Goal: Information Seeking & Learning: Learn about a topic

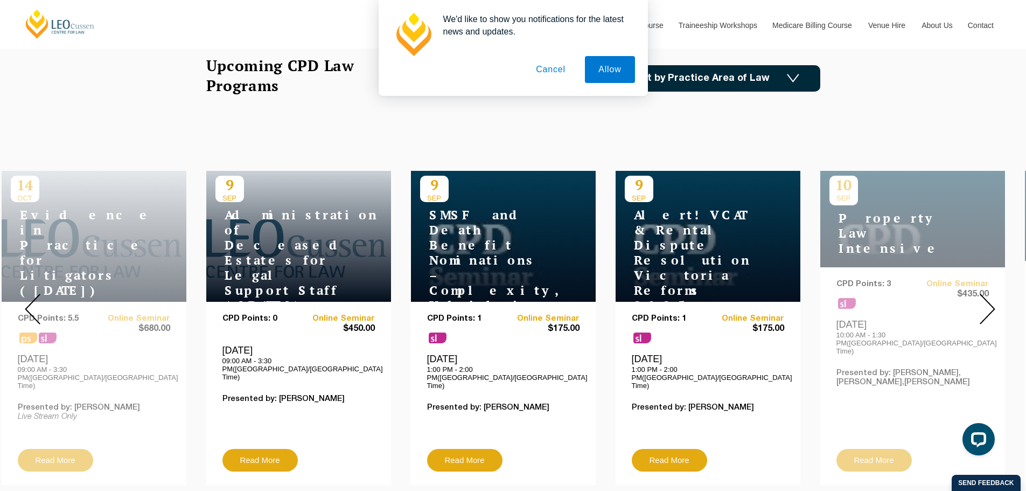
click at [991, 308] on img at bounding box center [988, 309] width 16 height 31
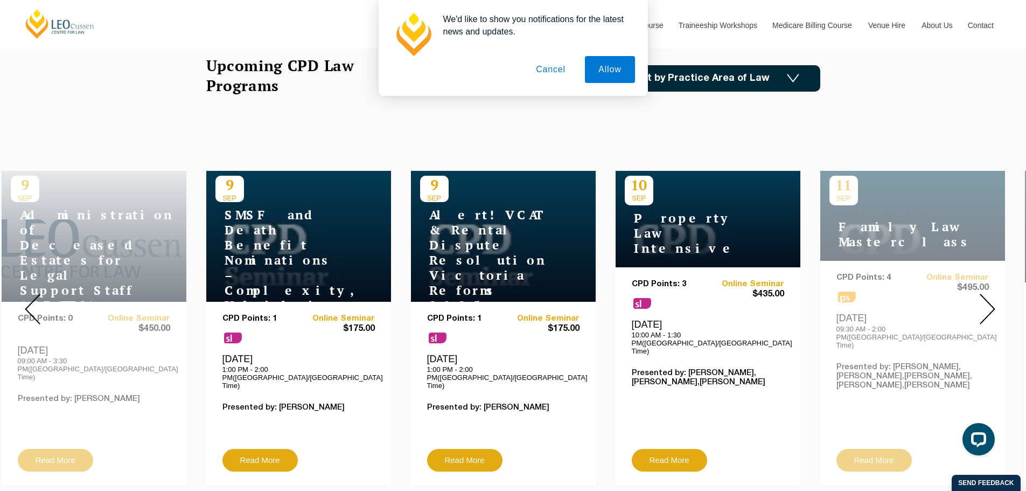
click at [991, 307] on img at bounding box center [988, 309] width 16 height 31
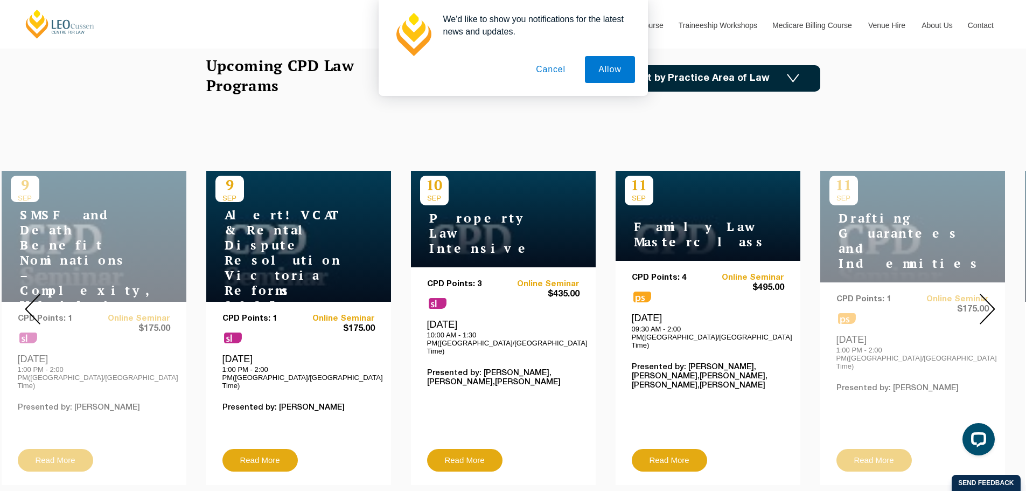
click at [991, 307] on img at bounding box center [988, 309] width 16 height 31
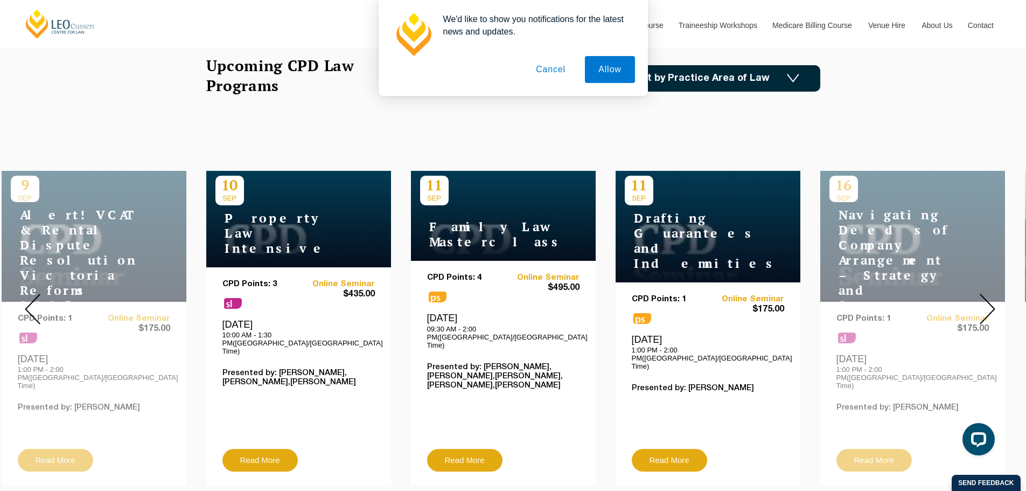
click at [991, 307] on img at bounding box center [988, 309] width 16 height 31
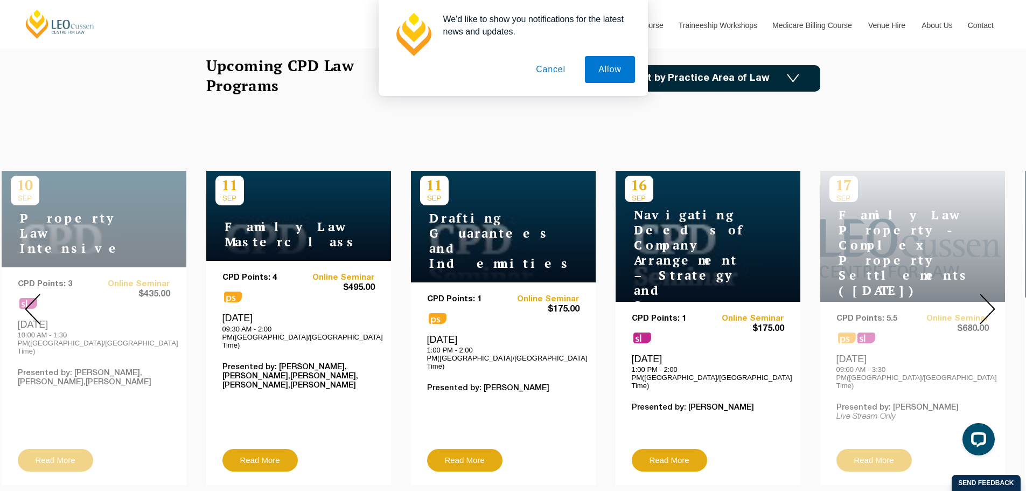
click at [991, 307] on img at bounding box center [988, 309] width 16 height 31
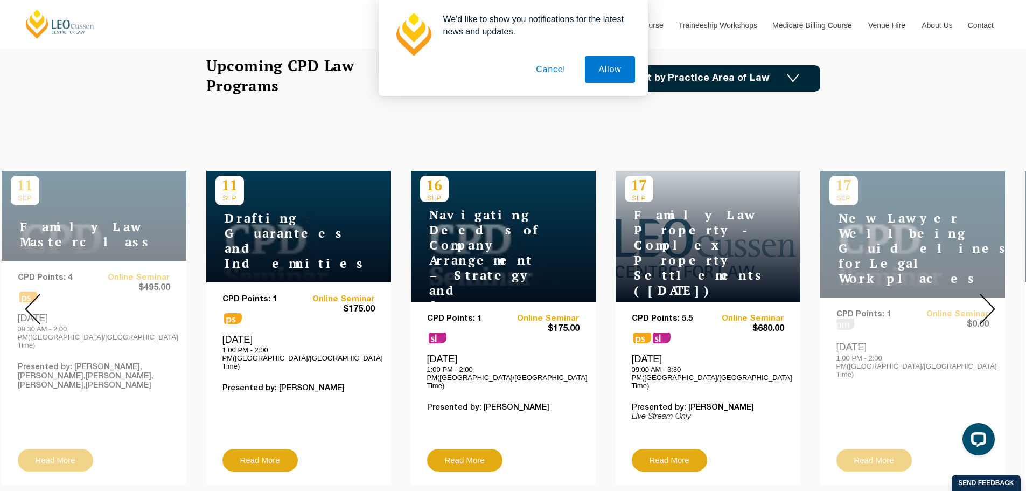
click at [991, 307] on img at bounding box center [988, 309] width 16 height 31
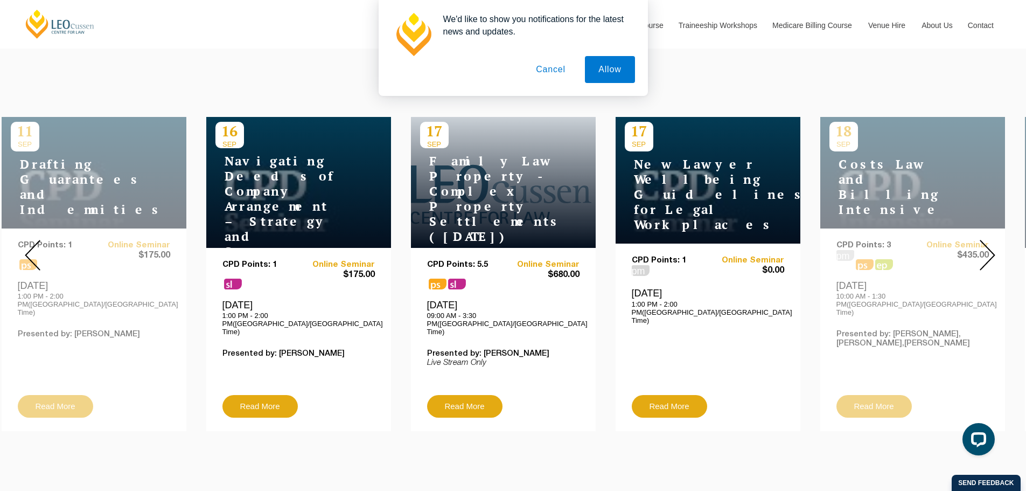
scroll to position [162, 0]
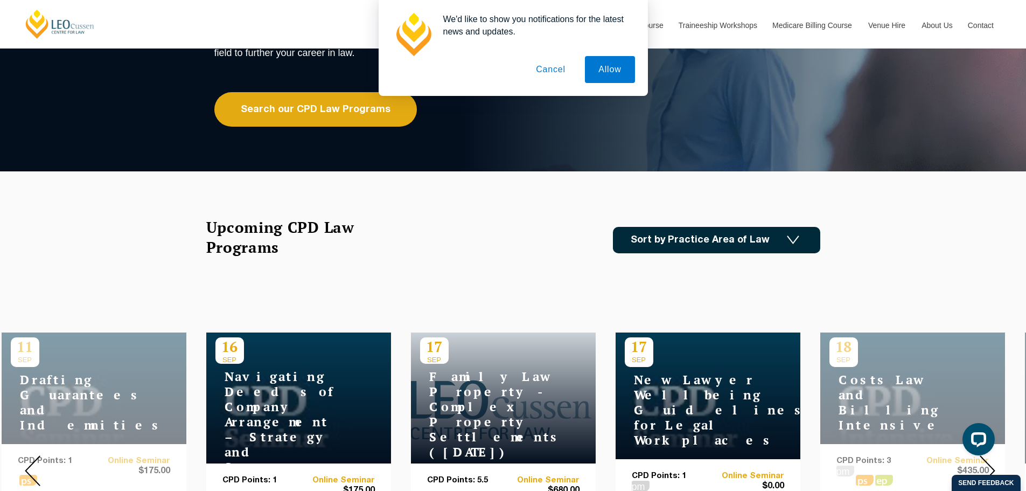
click at [559, 75] on button "Cancel" at bounding box center [551, 69] width 57 height 27
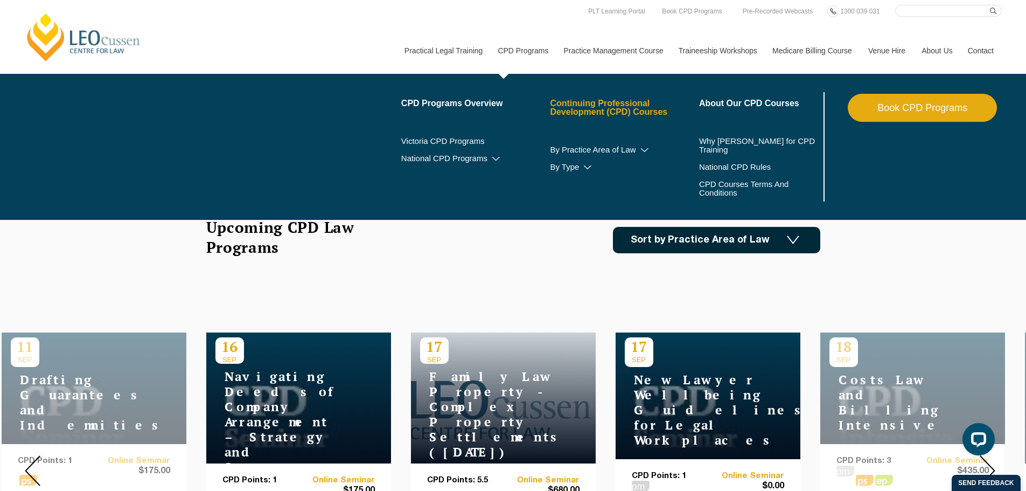
click at [625, 107] on link "Continuing Professional Development (CPD) Courses" at bounding box center [624, 107] width 149 height 17
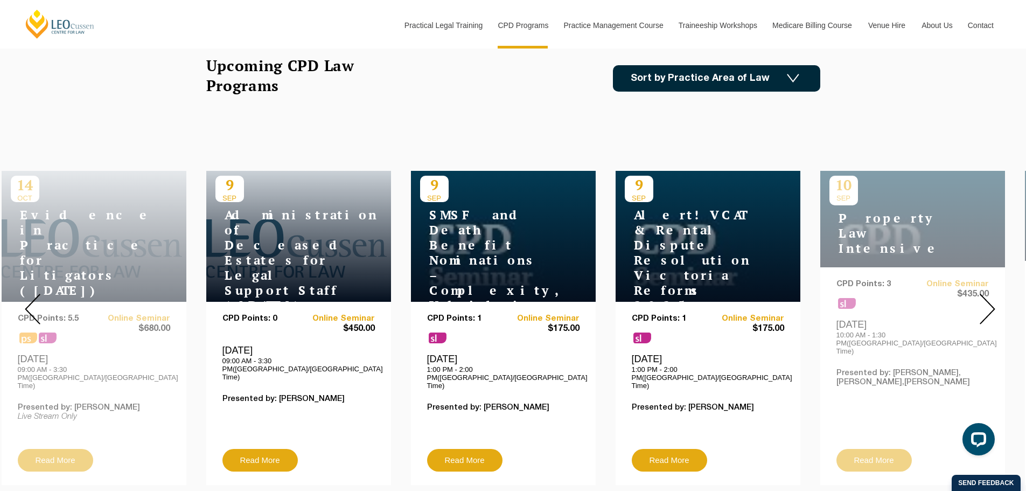
scroll to position [215, 0]
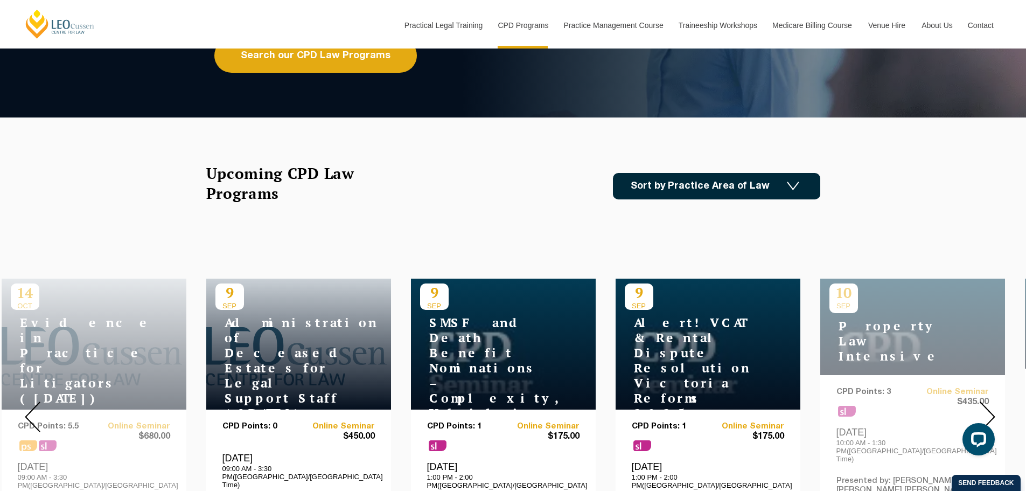
click at [659, 192] on link "Sort by Practice Area of Law" at bounding box center [716, 186] width 207 height 26
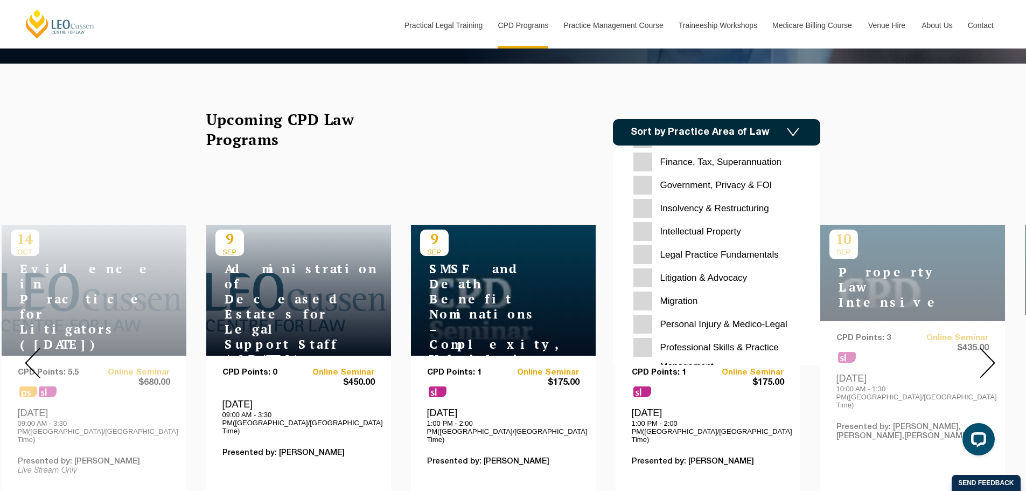
scroll to position [0, 0]
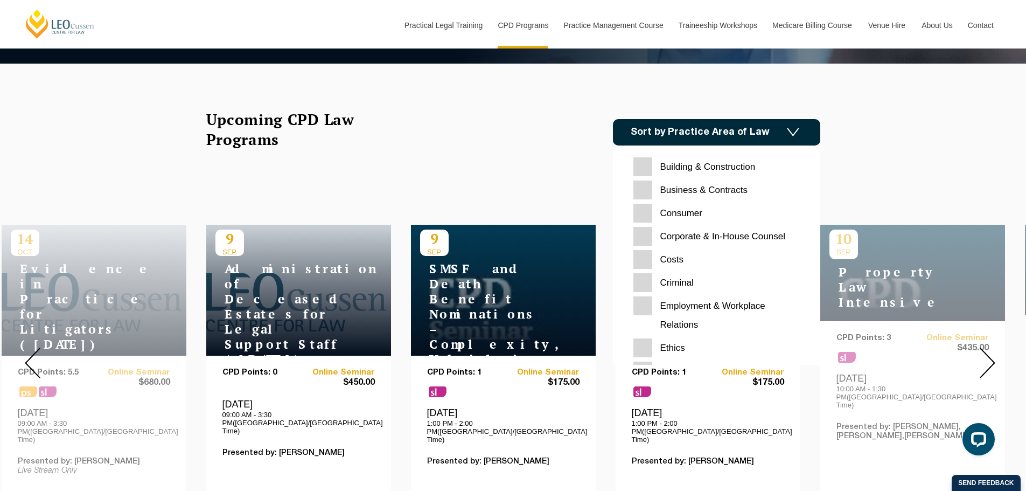
click at [775, 130] on link "Sort by Practice Area of Law" at bounding box center [716, 132] width 207 height 26
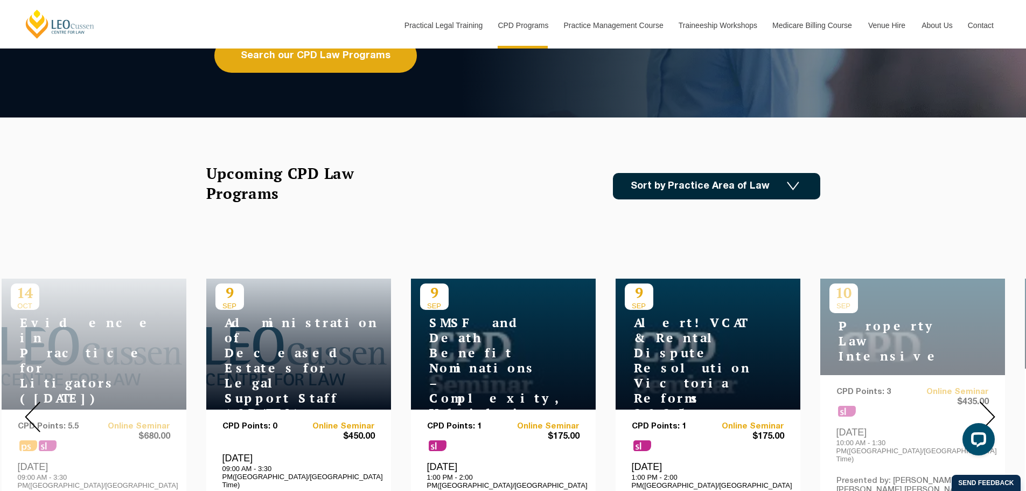
scroll to position [162, 0]
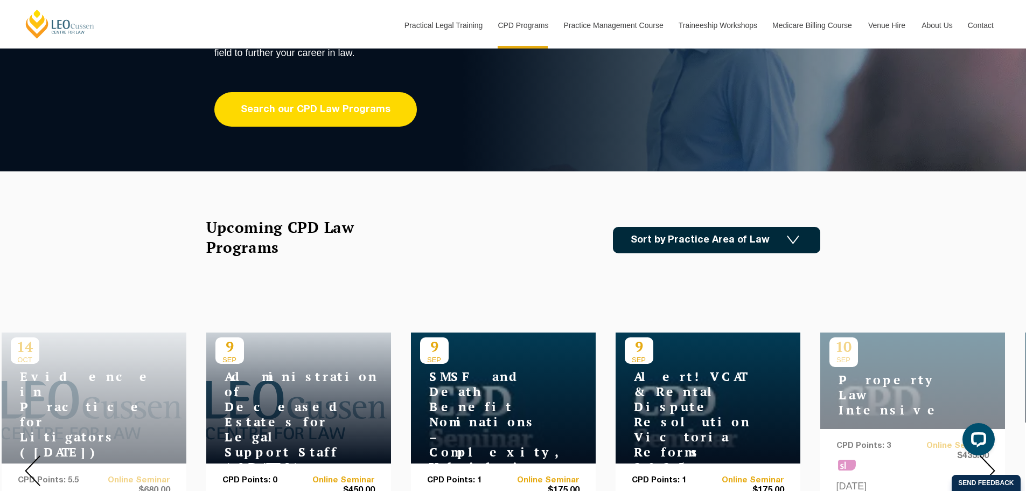
click at [332, 115] on link "Search our CPD Law Programs" at bounding box center [315, 109] width 203 height 34
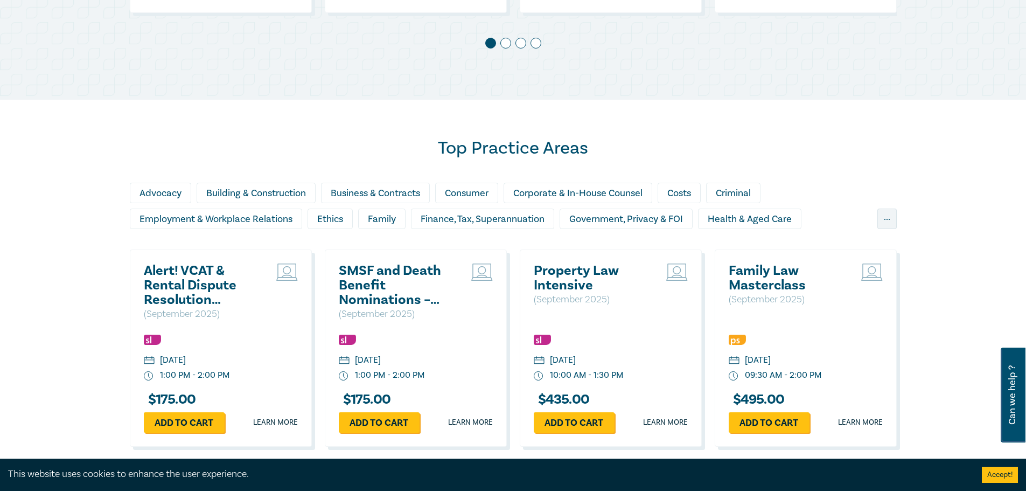
scroll to position [916, 0]
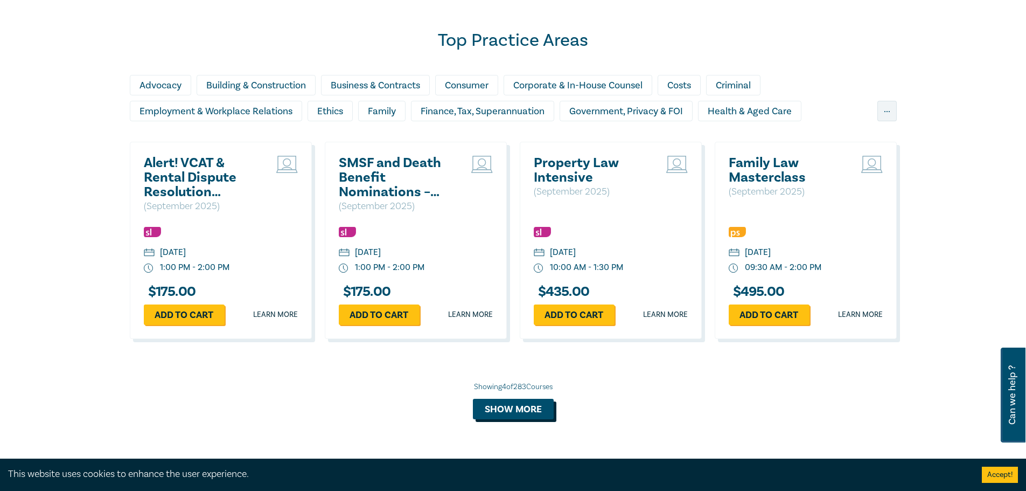
click at [529, 410] on button "Show more" at bounding box center [513, 409] width 81 height 20
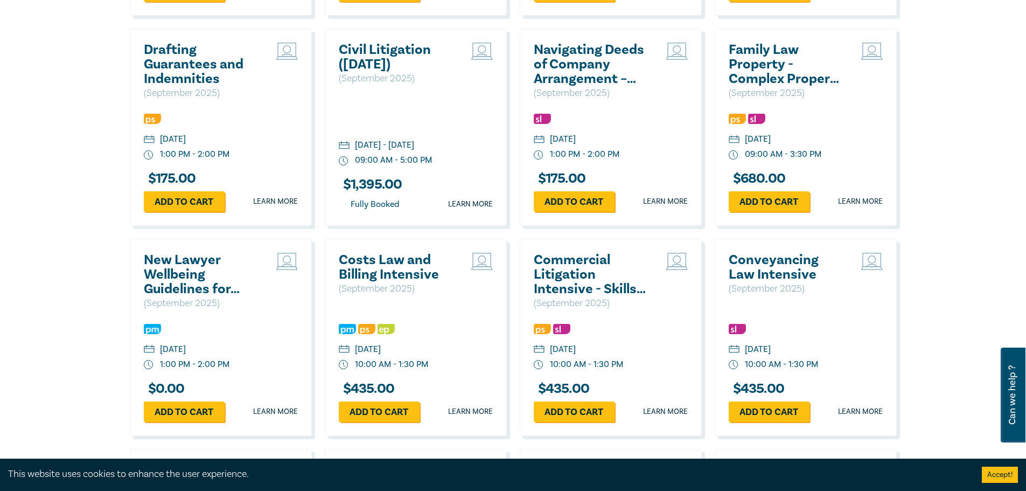
scroll to position [1293, 0]
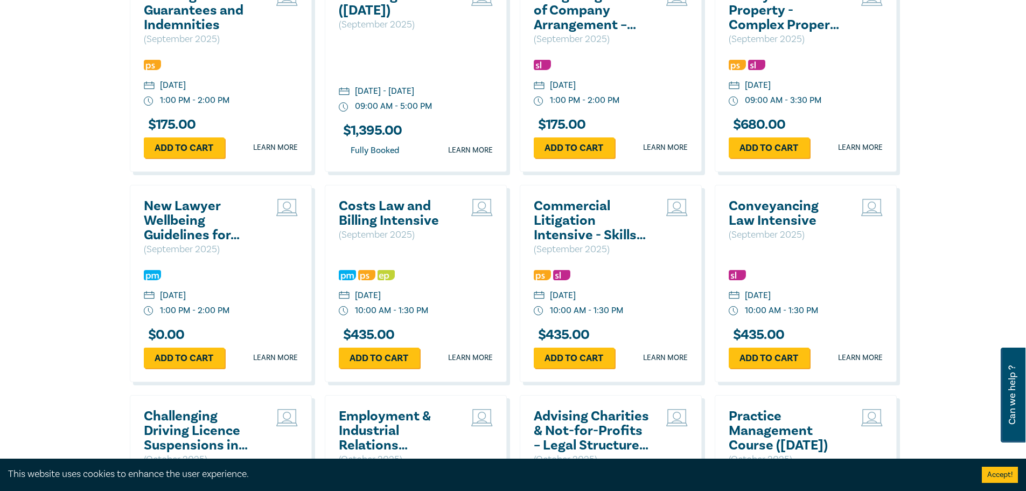
click at [211, 235] on h2 "New Lawyer Wellbeing Guidelines for Legal Workplaces" at bounding box center [202, 221] width 116 height 44
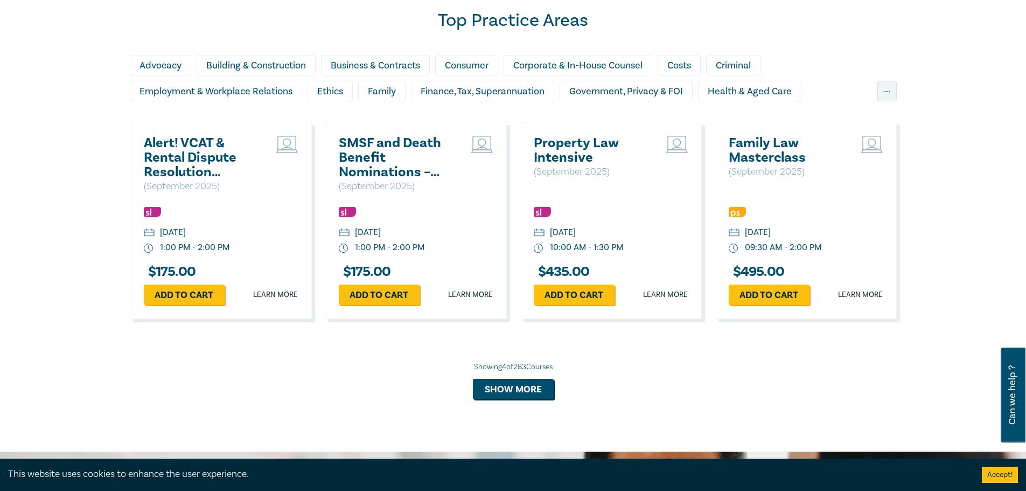
scroll to position [990, 0]
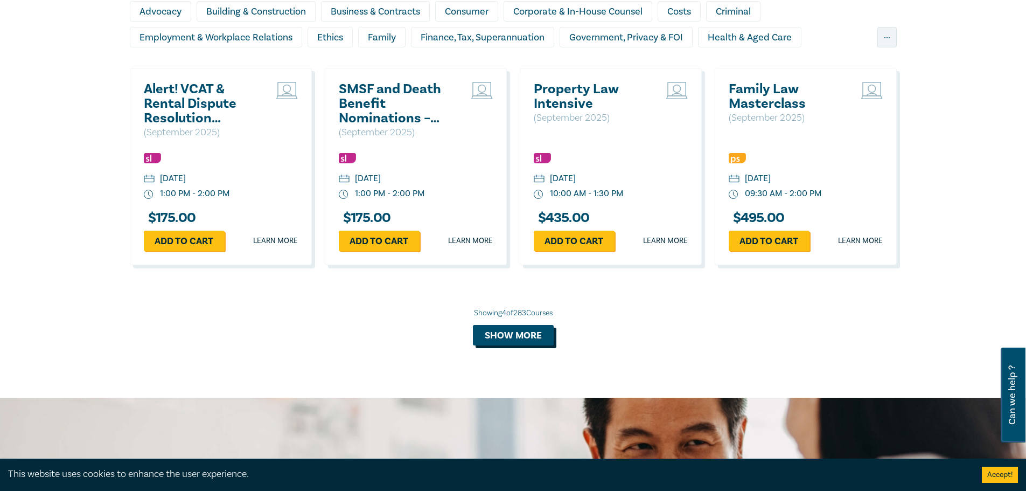
click at [531, 338] on button "Show more" at bounding box center [513, 335] width 81 height 20
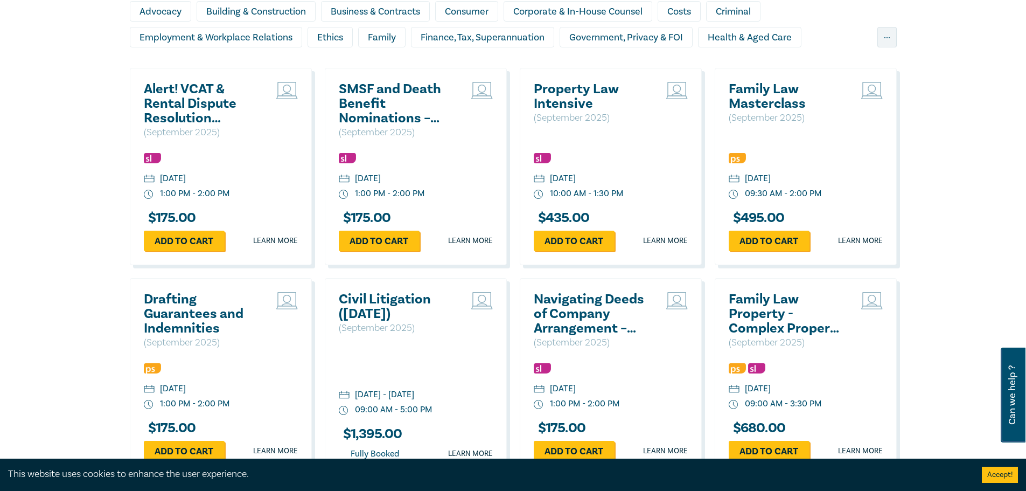
scroll to position [1044, 0]
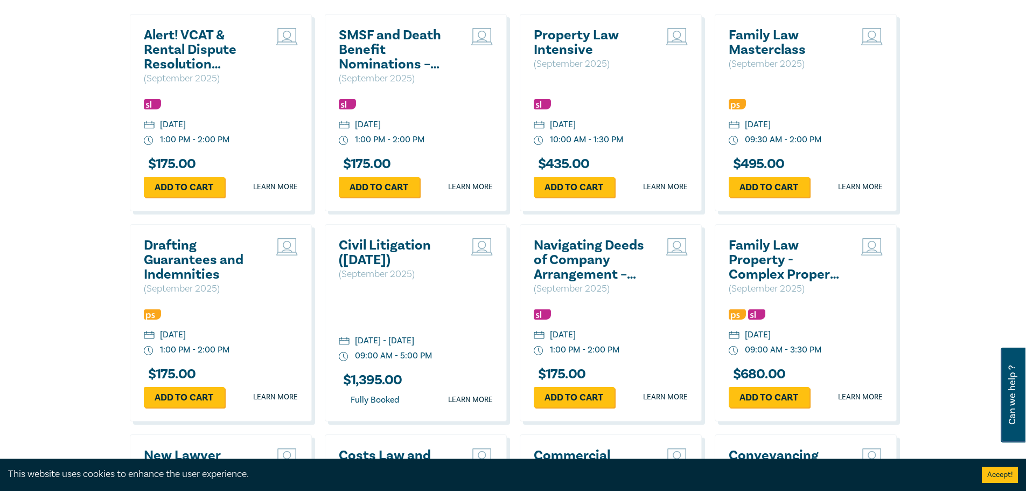
click at [582, 252] on h2 "Navigating Deeds of Company Arrangement – Strategy and Structure" at bounding box center [592, 260] width 116 height 44
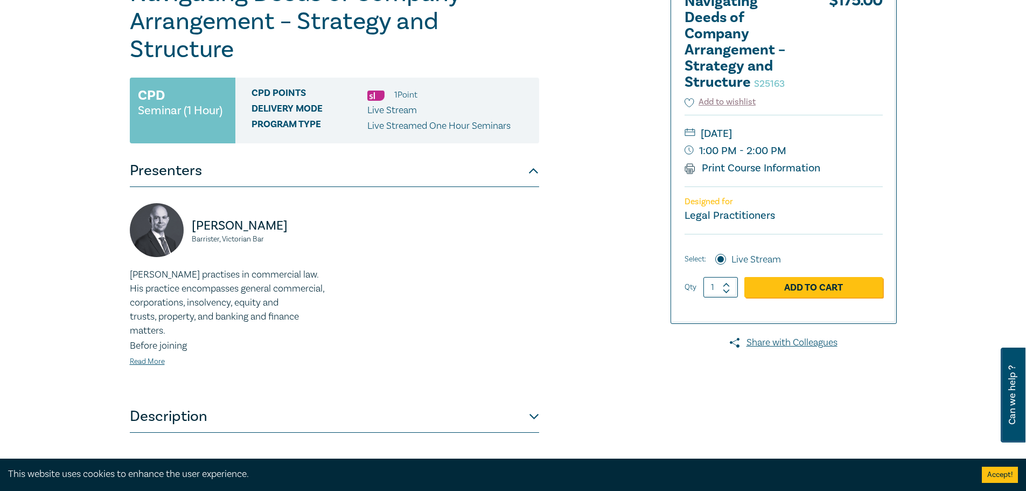
scroll to position [269, 0]
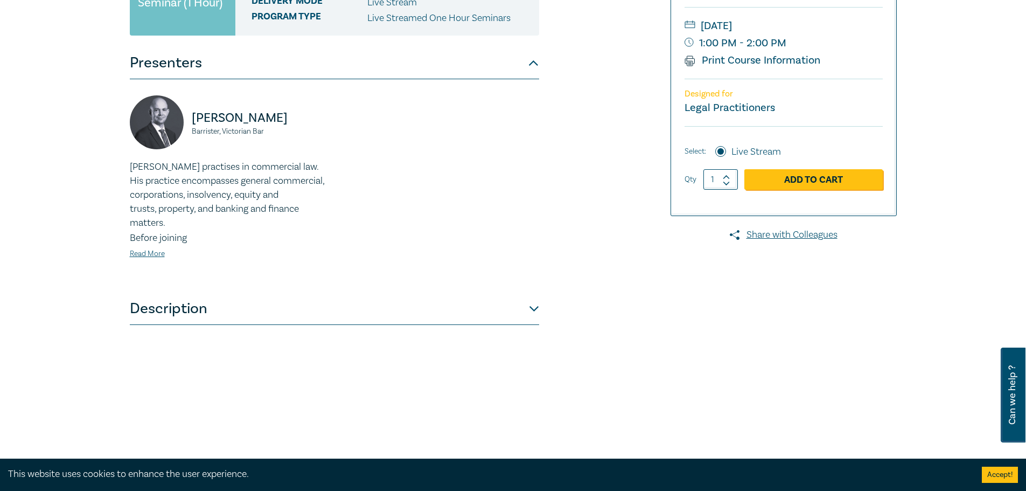
click at [183, 304] on button "Description" at bounding box center [334, 309] width 409 height 32
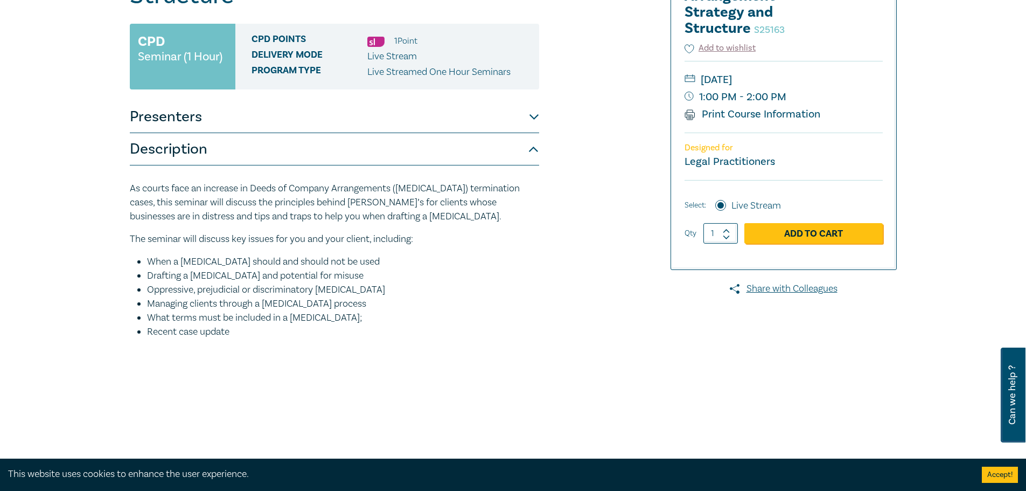
scroll to position [0, 0]
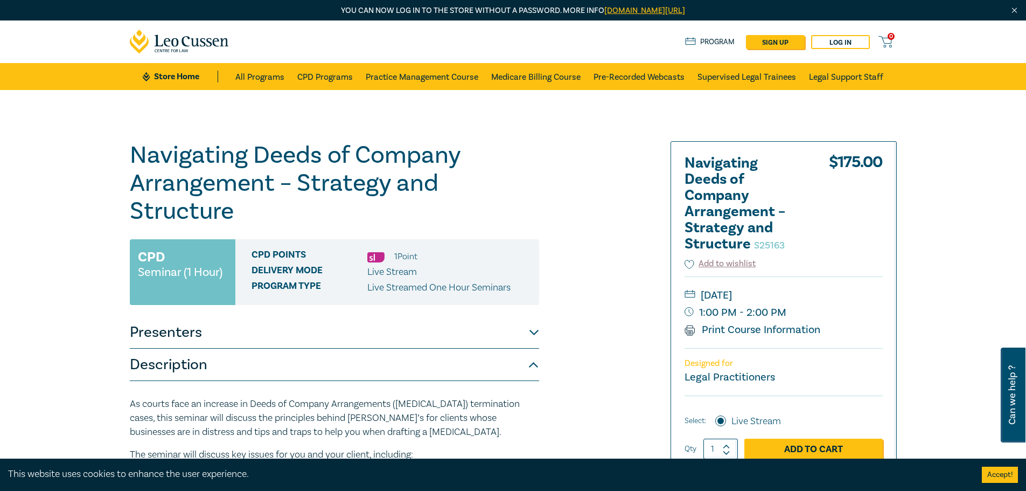
click at [139, 156] on h1 "Navigating Deeds of Company Arrangement – Strategy and Structure S25163" at bounding box center [334, 183] width 409 height 84
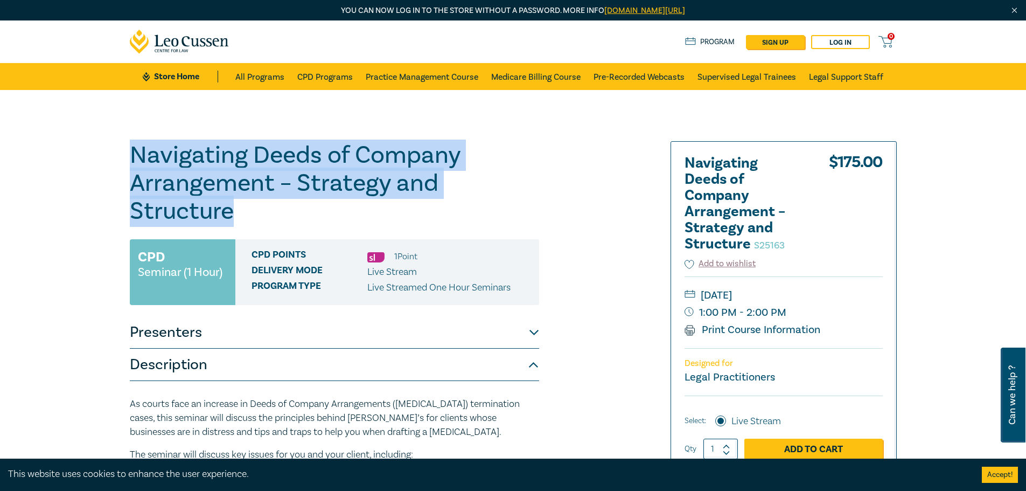
drag, startPoint x: 135, startPoint y: 155, endPoint x: 235, endPoint y: 218, distance: 118.1
click at [235, 218] on h1 "Navigating Deeds of Company Arrangement – Strategy and Structure S25163" at bounding box center [334, 183] width 409 height 84
copy h1 "Navigating Deeds of Company Arrangement – Strategy and Structure"
drag, startPoint x: 836, startPoint y: 295, endPoint x: 699, endPoint y: 297, distance: 136.3
click at [699, 297] on small "[DATE]" at bounding box center [784, 295] width 198 height 17
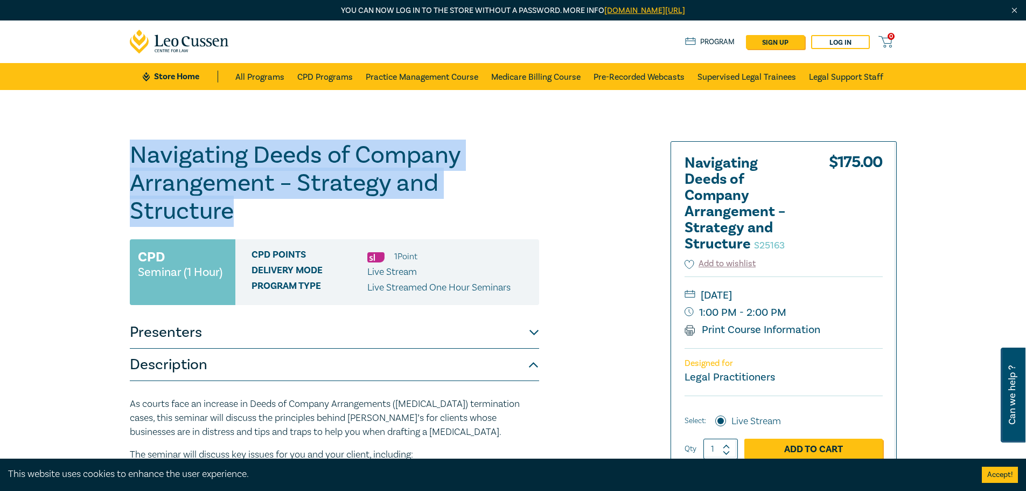
copy small "[DATE]"
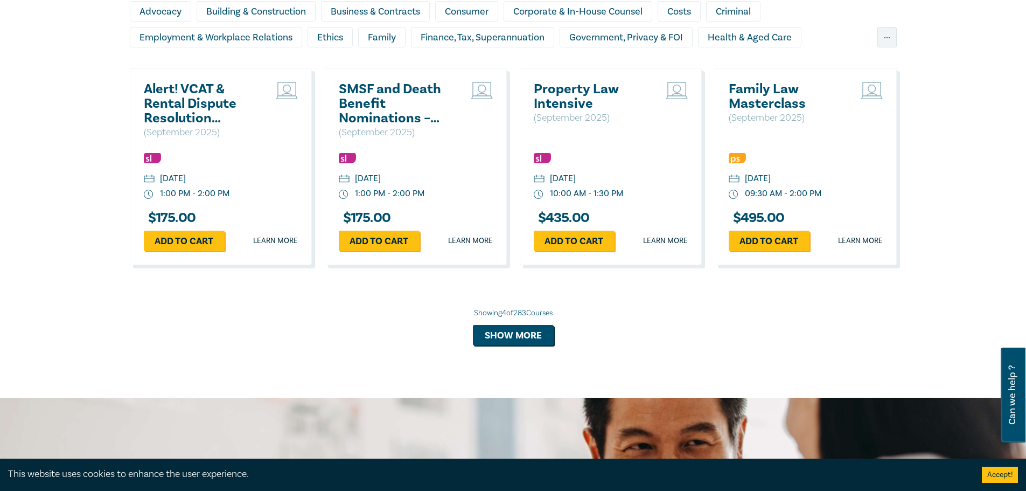
scroll to position [936, 0]
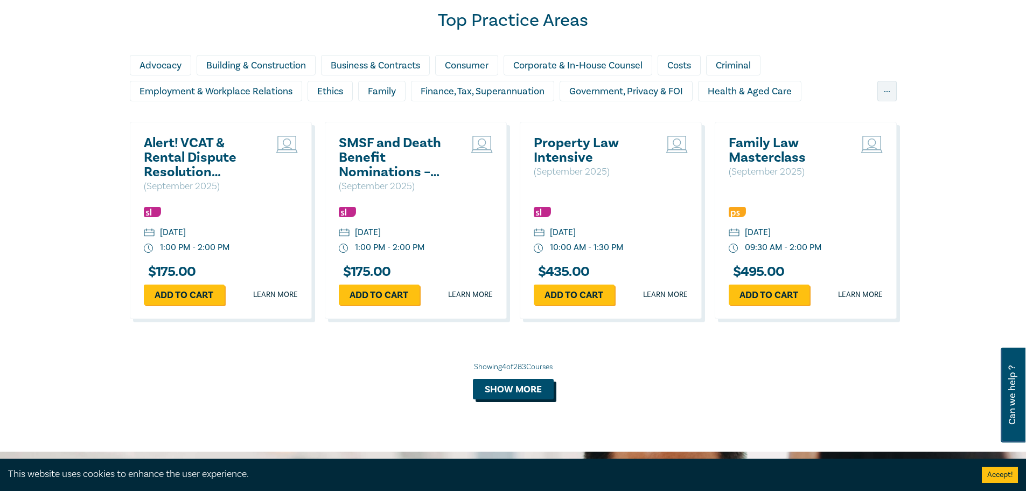
drag, startPoint x: 499, startPoint y: 385, endPoint x: 488, endPoint y: 381, distance: 11.9
click at [499, 384] on button "Show more" at bounding box center [513, 389] width 81 height 20
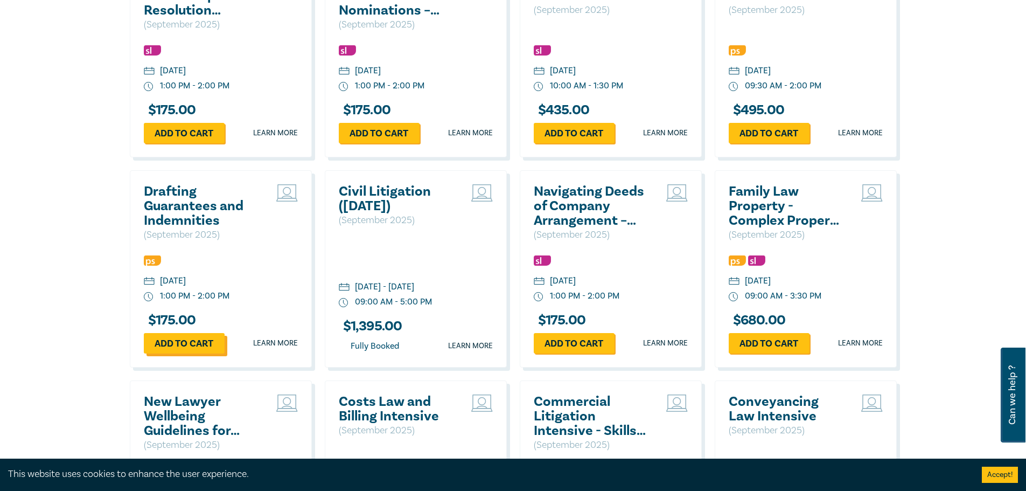
scroll to position [1259, 0]
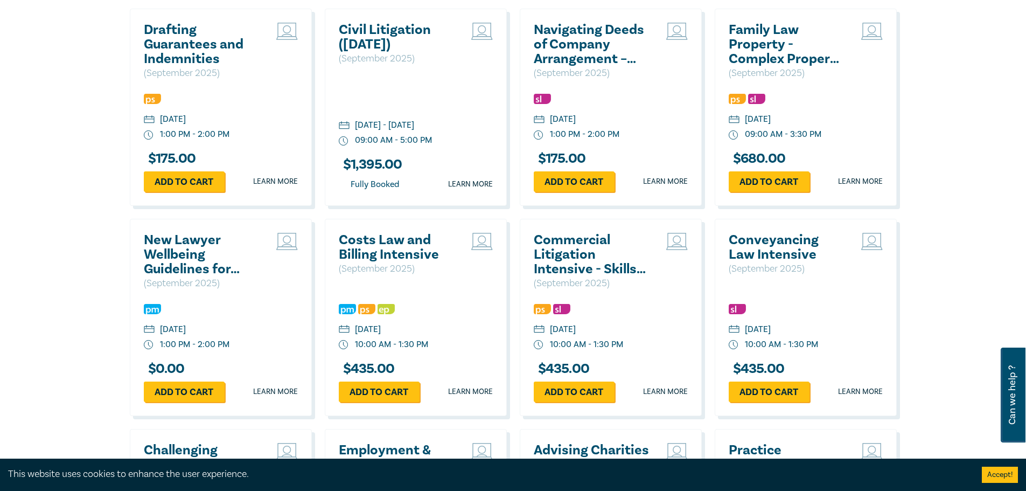
click at [190, 247] on h2 "New Lawyer Wellbeing Guidelines for Legal Workplaces" at bounding box center [202, 255] width 116 height 44
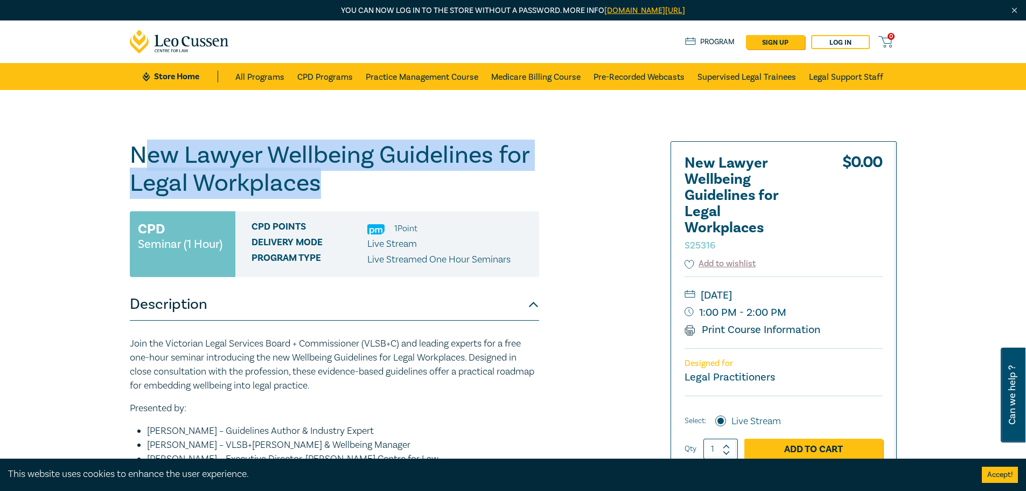
drag, startPoint x: 138, startPoint y: 157, endPoint x: 233, endPoint y: 175, distance: 96.4
click at [310, 184] on h1 "New Lawyer Wellbeing Guidelines for Legal Workplaces S25316" at bounding box center [334, 169] width 409 height 56
drag, startPoint x: 134, startPoint y: 156, endPoint x: 331, endPoint y: 185, distance: 199.8
click at [331, 185] on h1 "New Lawyer Wellbeing Guidelines for Legal Workplaces S25316" at bounding box center [334, 169] width 409 height 56
copy h1 "New Lawyer Wellbeing Guidelines for Legal Workplaces"
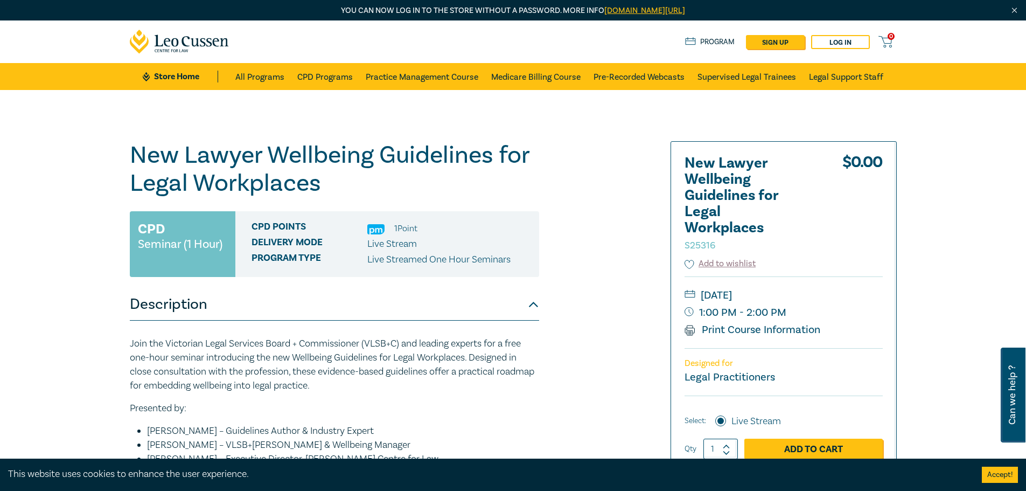
click at [857, 291] on small "Wednesday, 17 September 2025" at bounding box center [784, 295] width 198 height 17
click at [853, 296] on small "Wednesday, 17 September 2025" at bounding box center [784, 295] width 198 height 17
click at [855, 299] on small "Wednesday, 17 September 2025" at bounding box center [784, 295] width 198 height 17
copy small "Wednesday, 17 September 2025"
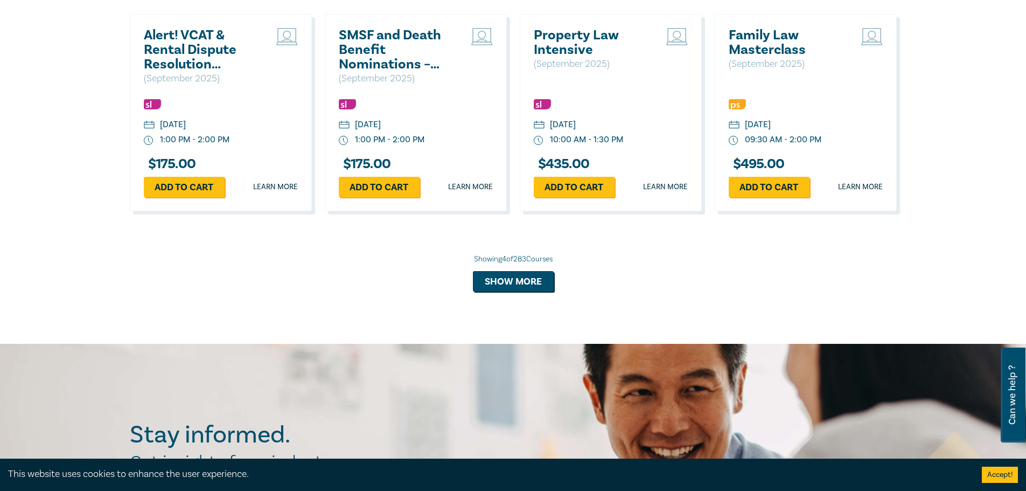
scroll to position [990, 0]
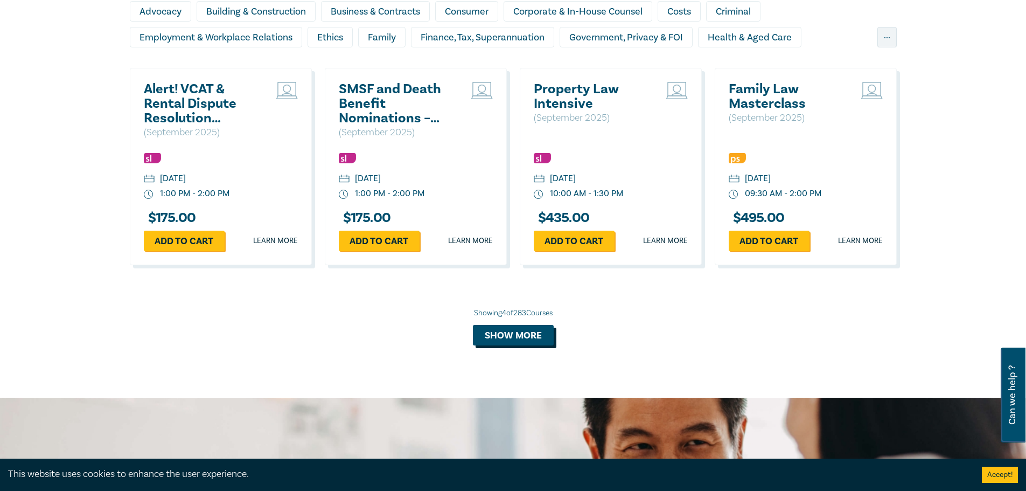
click at [515, 334] on button "Show more" at bounding box center [513, 335] width 81 height 20
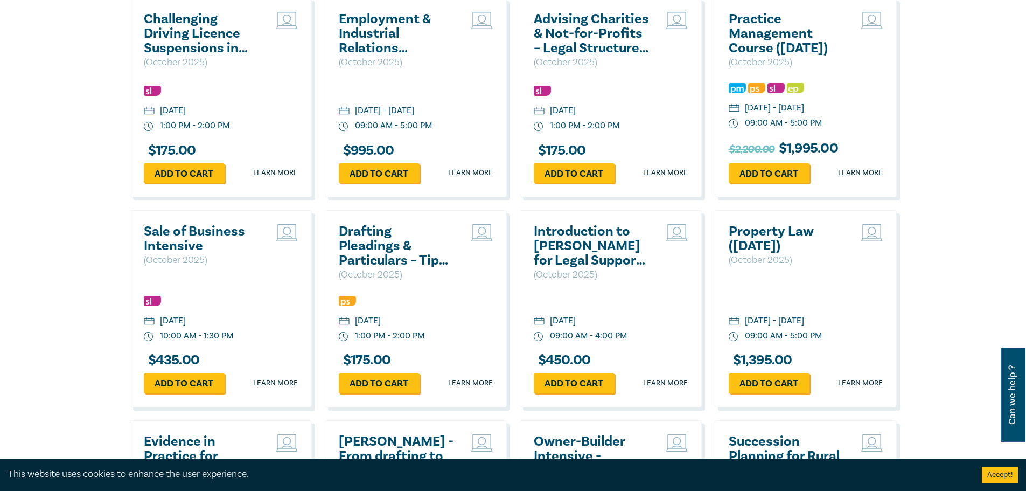
scroll to position [1744, 0]
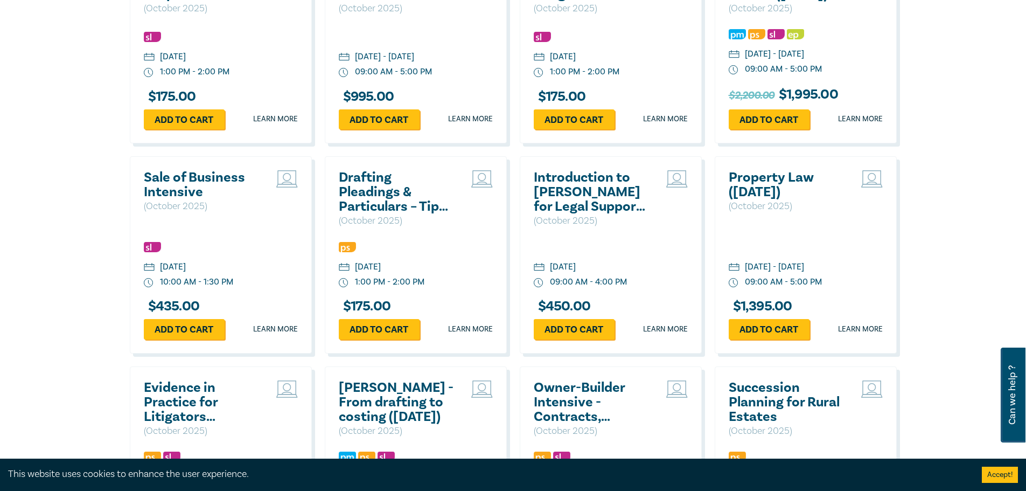
drag, startPoint x: 400, startPoint y: 279, endPoint x: 366, endPoint y: 190, distance: 95.3
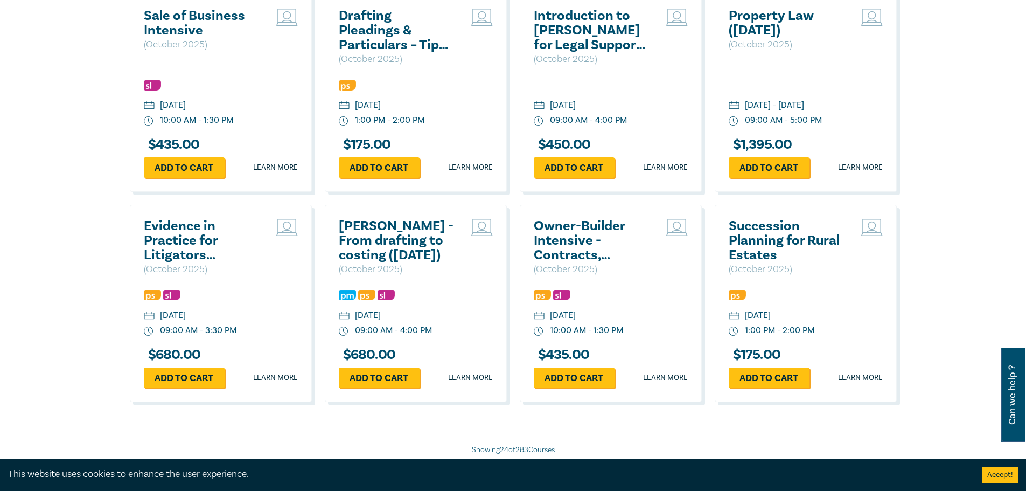
scroll to position [1959, 0]
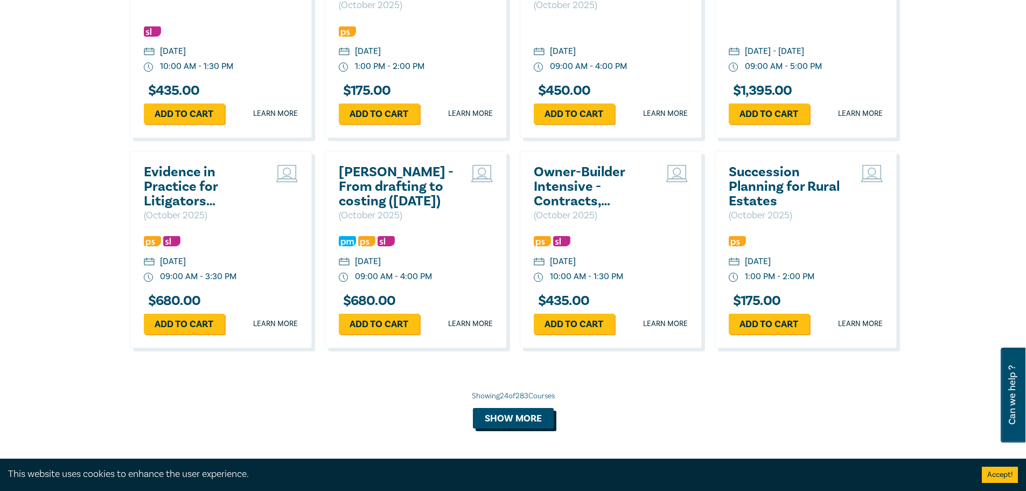
click at [537, 428] on button "Show more" at bounding box center [513, 418] width 81 height 20
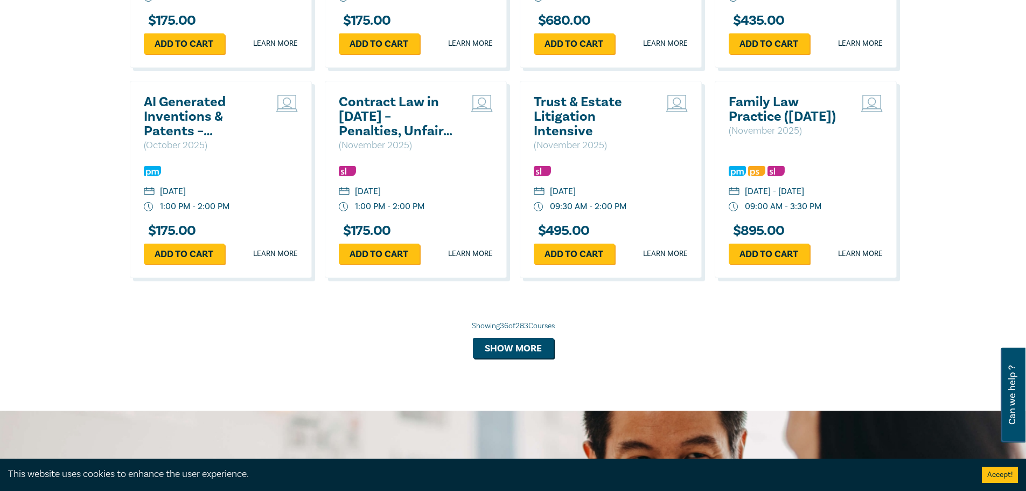
scroll to position [2714, 0]
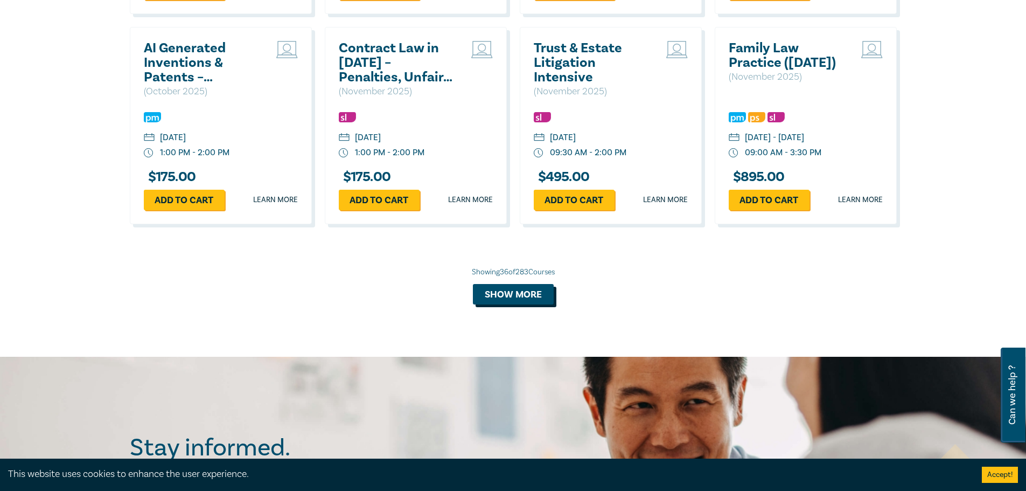
click at [509, 304] on button "Show more" at bounding box center [513, 294] width 81 height 20
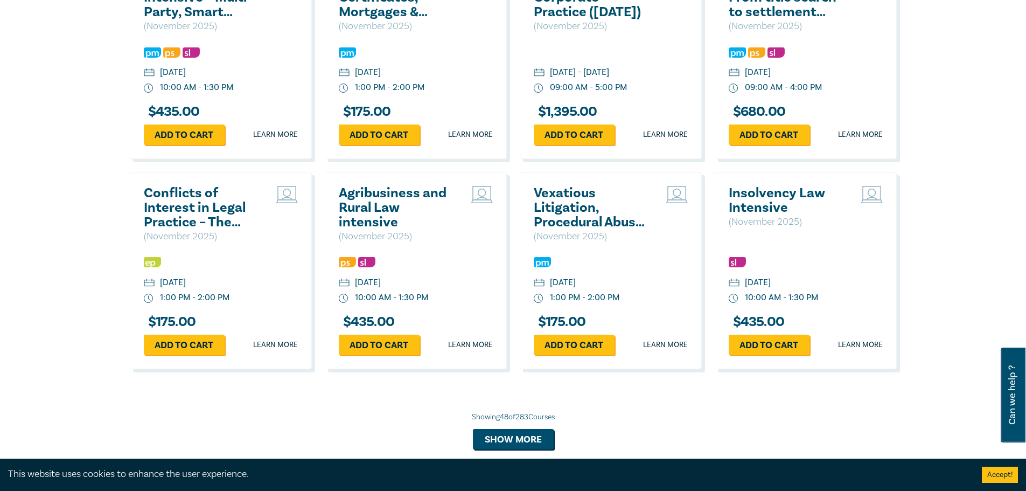
scroll to position [3252, 0]
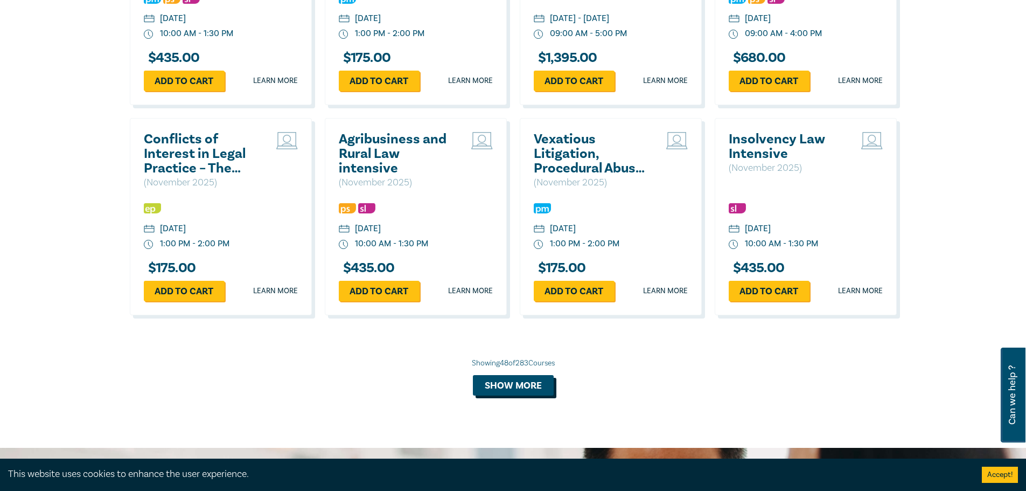
click at [500, 395] on button "Show more" at bounding box center [513, 385] width 81 height 20
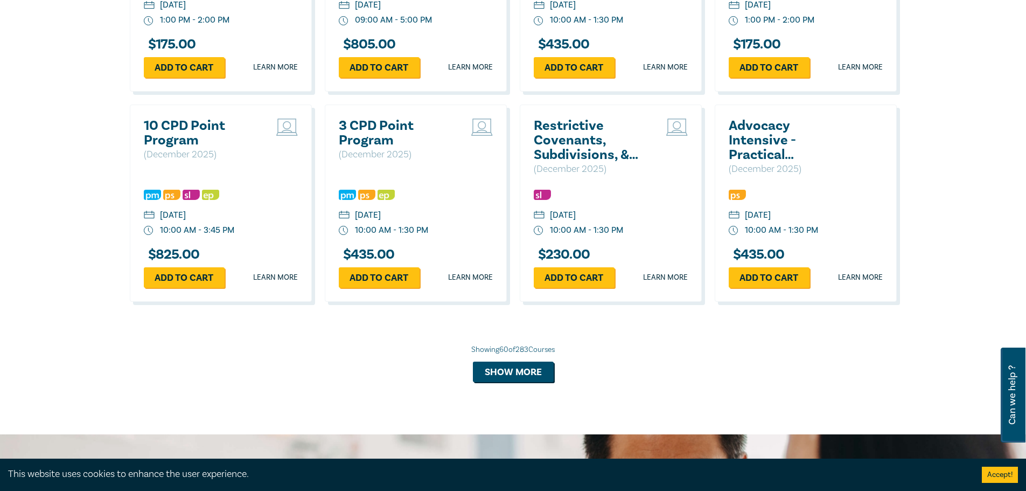
scroll to position [3953, 0]
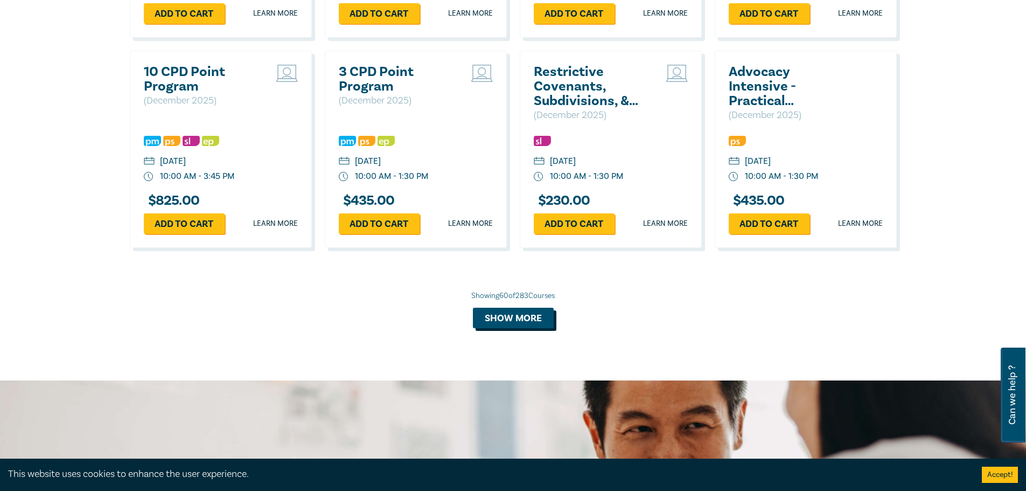
click at [500, 328] on button "Show more" at bounding box center [513, 318] width 81 height 20
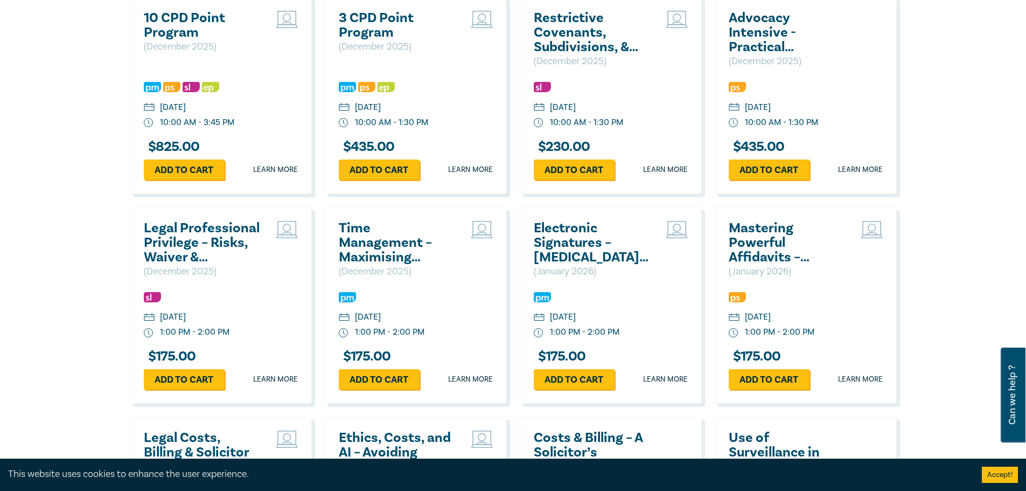
scroll to position [4168, 0]
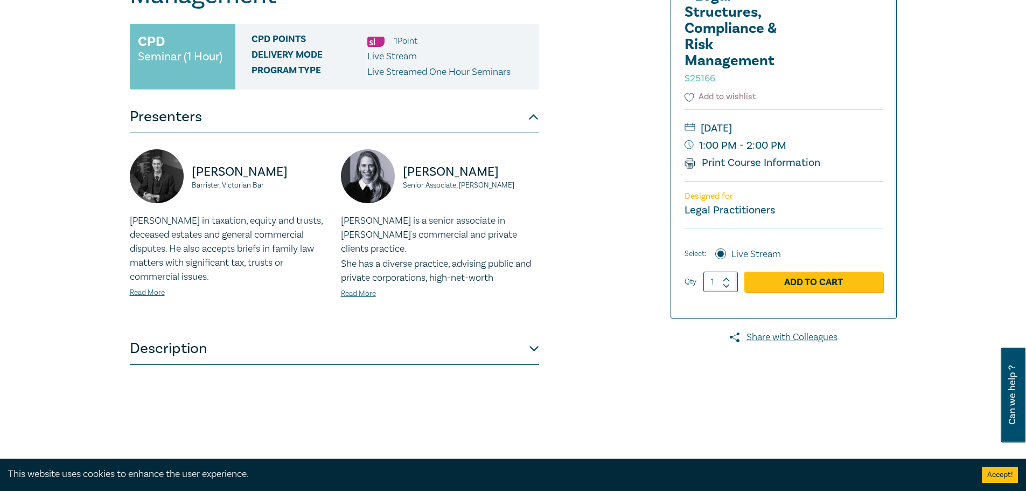
scroll to position [269, 0]
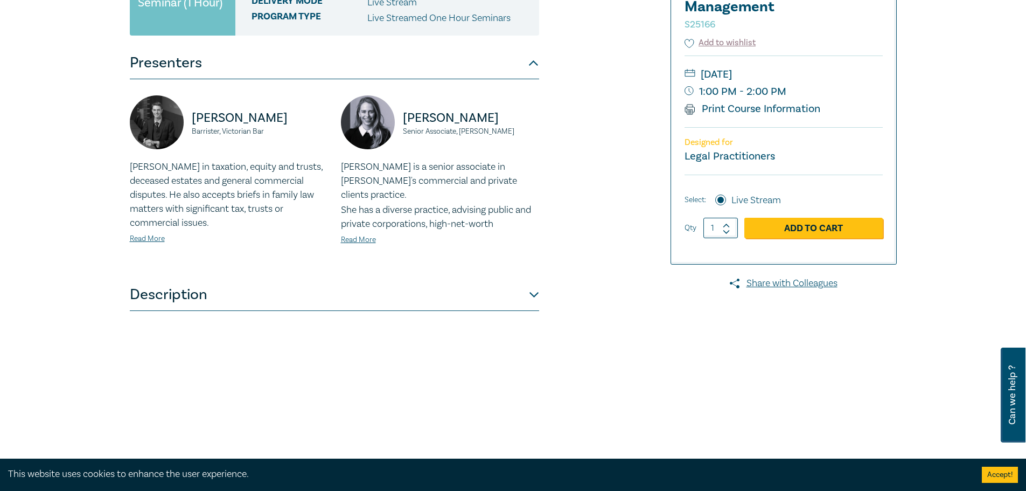
click at [206, 297] on button "Description" at bounding box center [334, 295] width 409 height 32
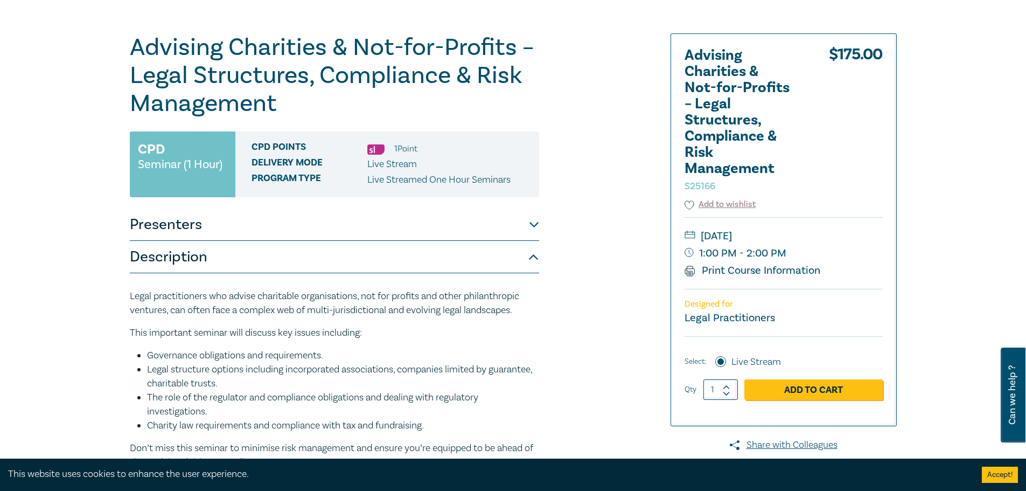
scroll to position [0, 0]
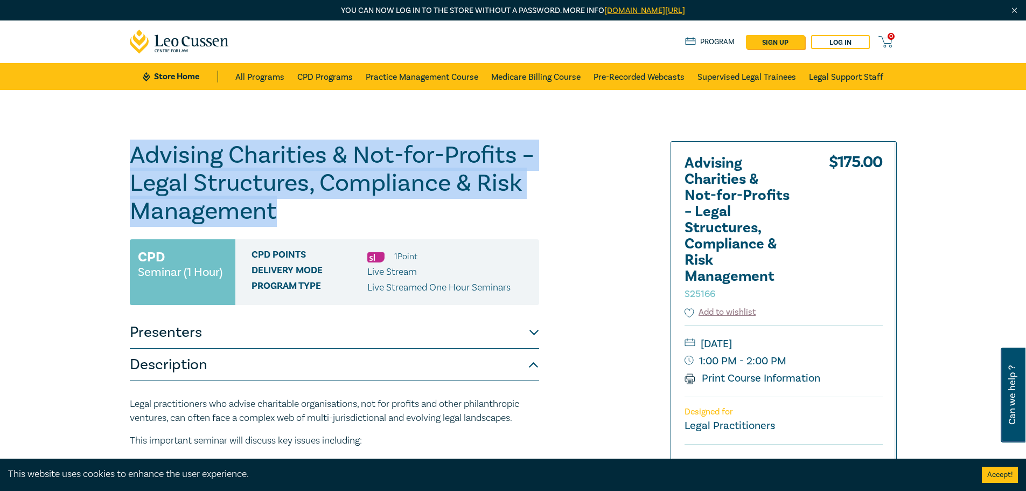
drag, startPoint x: 133, startPoint y: 152, endPoint x: 290, endPoint y: 215, distance: 169.3
click at [291, 219] on h1 "Advising Charities & Not-for-Profits – Legal Structures, Compliance & Risk Mana…" at bounding box center [334, 183] width 409 height 84
copy h1 "Advising Charities & Not-for-Profits – Legal Structures, Compliance & Risk Mana…"
drag, startPoint x: 826, startPoint y: 342, endPoint x: 816, endPoint y: 345, distance: 11.2
click at [816, 345] on small "Tuesday, 7 October 2025" at bounding box center [784, 343] width 198 height 17
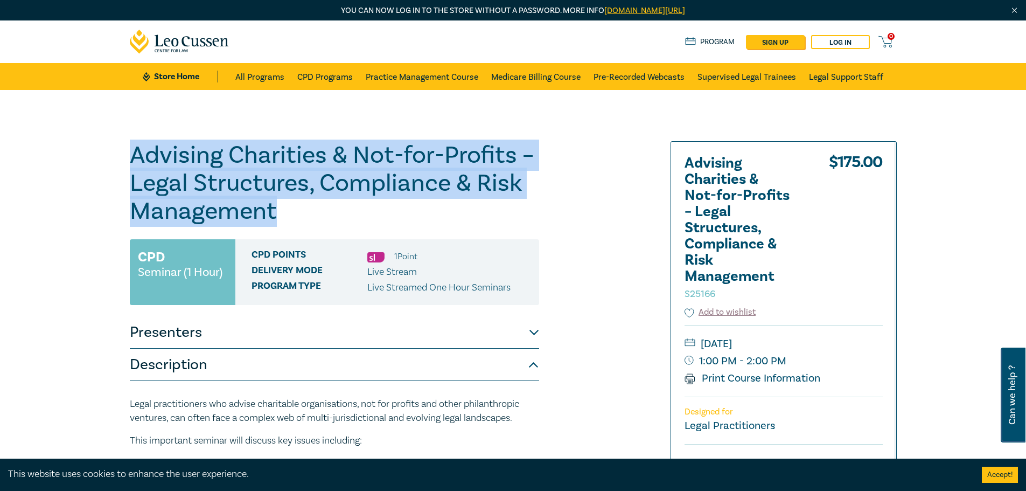
copy small "Tuesday, 7 October 2025"
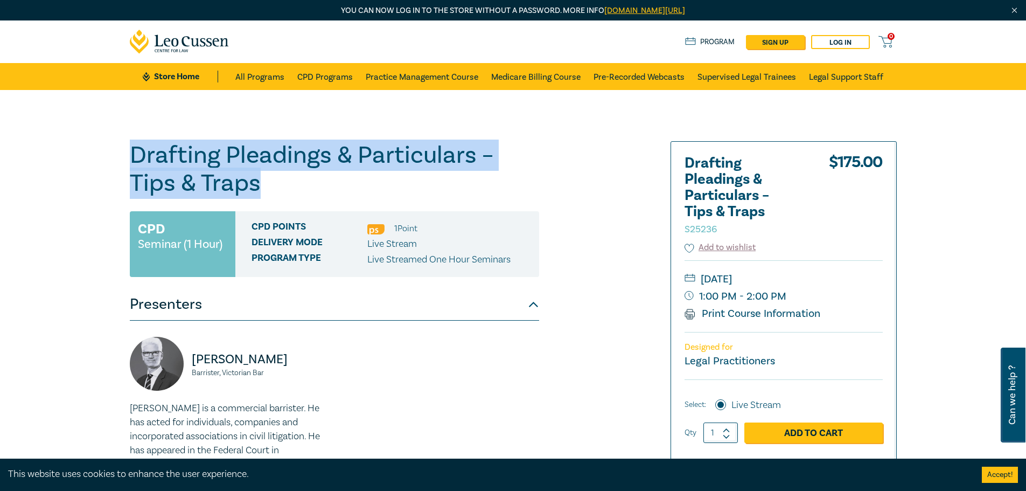
drag, startPoint x: 132, startPoint y: 148, endPoint x: 268, endPoint y: 176, distance: 138.7
click at [268, 176] on h1 "Drafting Pleadings & Particulars – Tips & Traps S25236" at bounding box center [334, 169] width 409 height 56
copy h1 "Drafting Pleadings & Particulars – Tips & Traps"
drag, startPoint x: 825, startPoint y: 276, endPoint x: 833, endPoint y: 285, distance: 12.2
click at [833, 285] on small "[DATE]" at bounding box center [784, 278] width 198 height 17
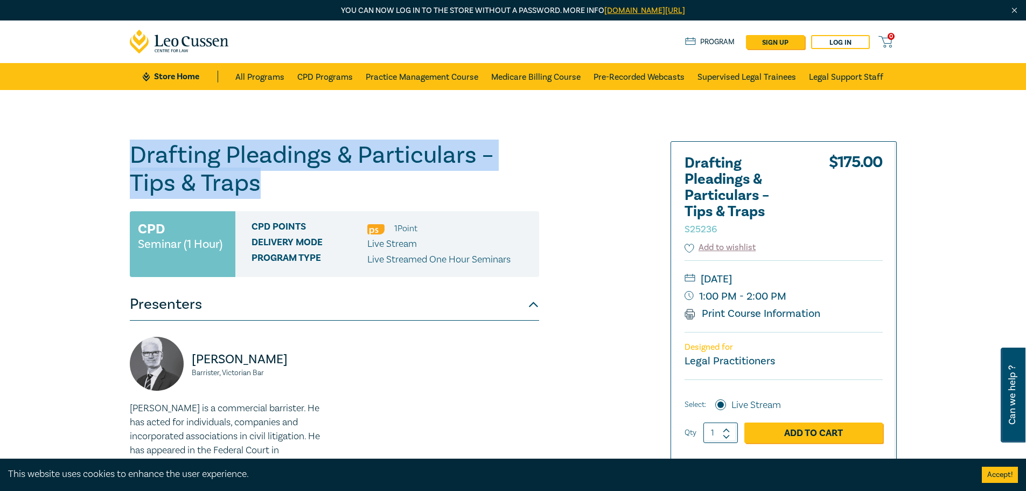
copy small "[DATE]"
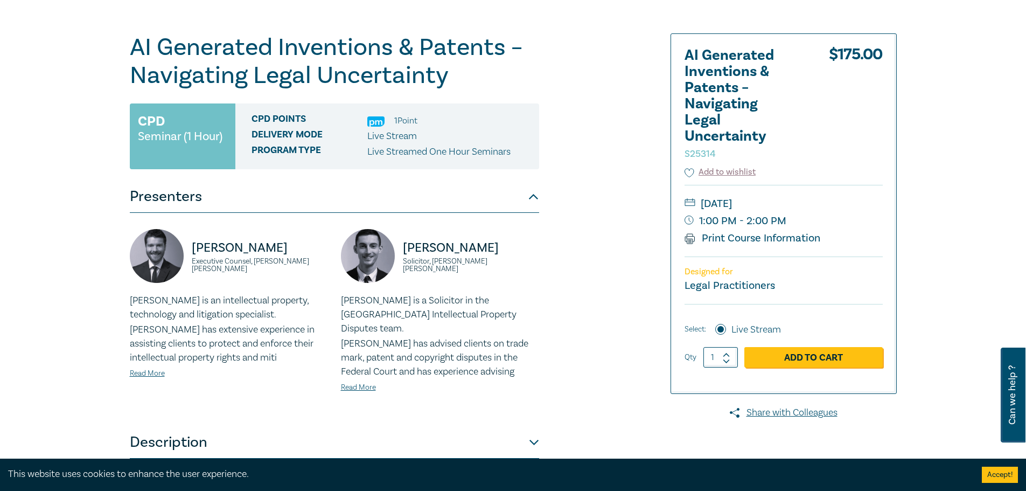
scroll to position [269, 0]
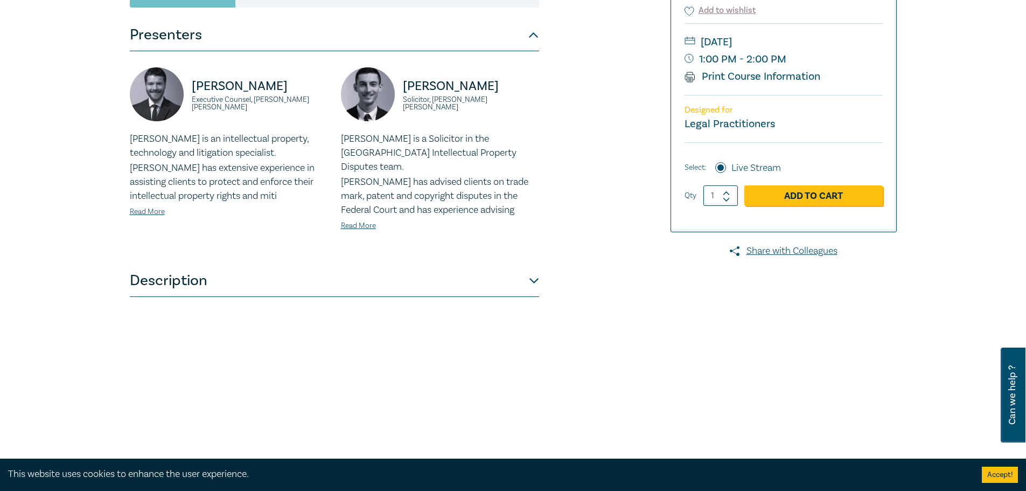
click at [206, 266] on button "Description" at bounding box center [334, 281] width 409 height 32
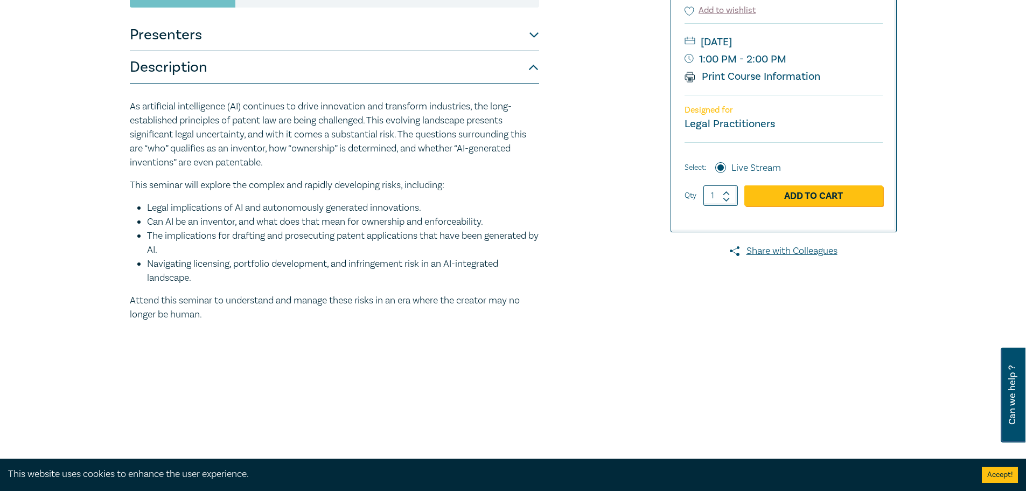
scroll to position [215, 0]
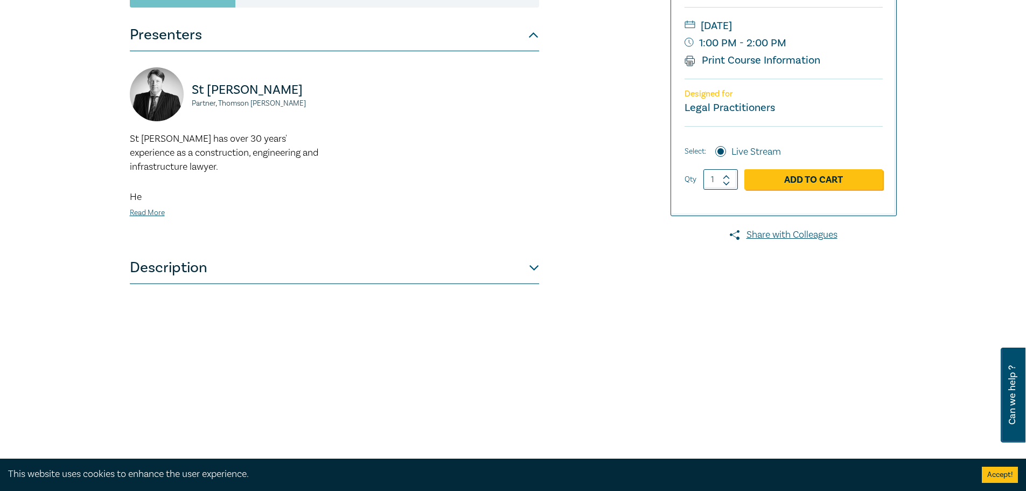
scroll to position [323, 0]
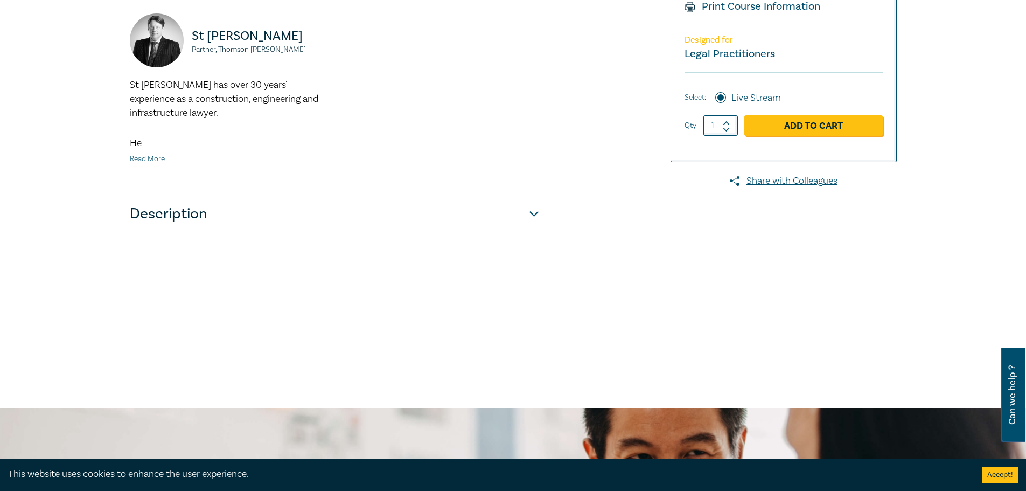
click at [157, 214] on button "Description" at bounding box center [334, 214] width 409 height 32
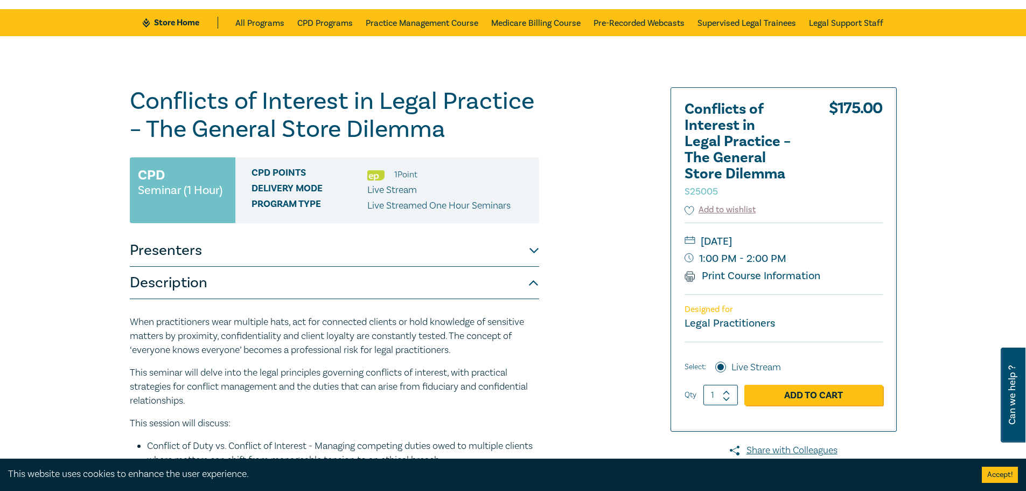
scroll to position [0, 0]
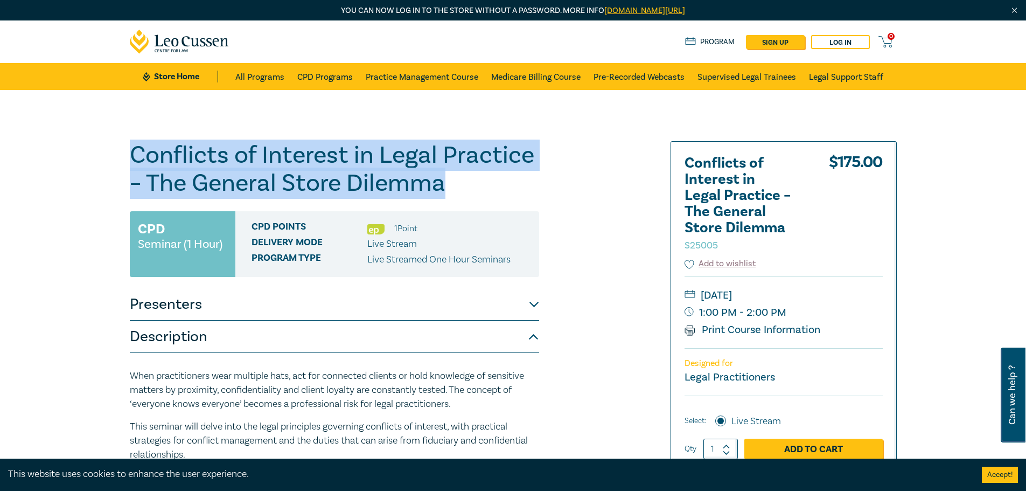
drag, startPoint x: 154, startPoint y: 151, endPoint x: 465, endPoint y: 186, distance: 312.9
click at [467, 188] on div "Conflicts of Interest in Legal Practice – The General Store Dilemma S25005 CPD …" at bounding box center [383, 410] width 520 height 539
drag, startPoint x: 838, startPoint y: 276, endPoint x: 833, endPoint y: 279, distance: 5.5
click at [833, 287] on small "[DATE]" at bounding box center [784, 295] width 198 height 17
copy small "[DATE]"
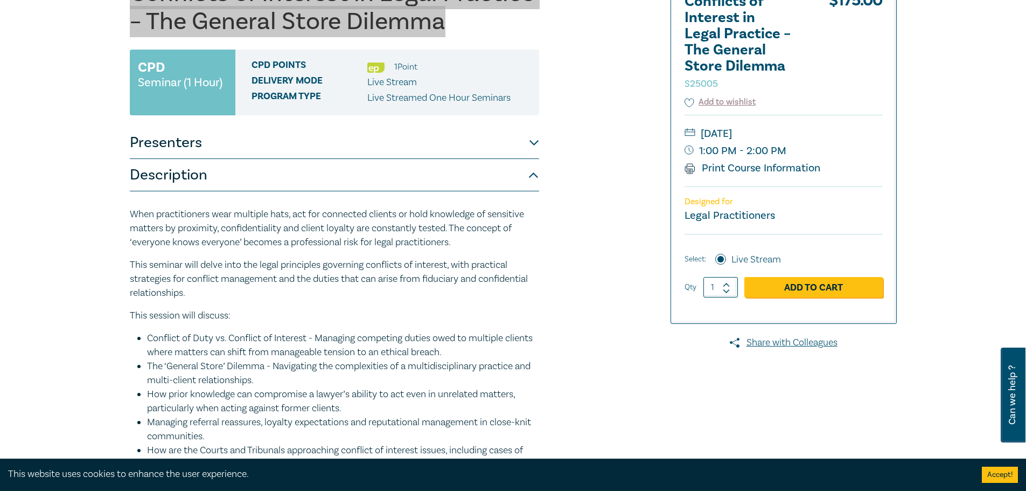
scroll to position [54, 0]
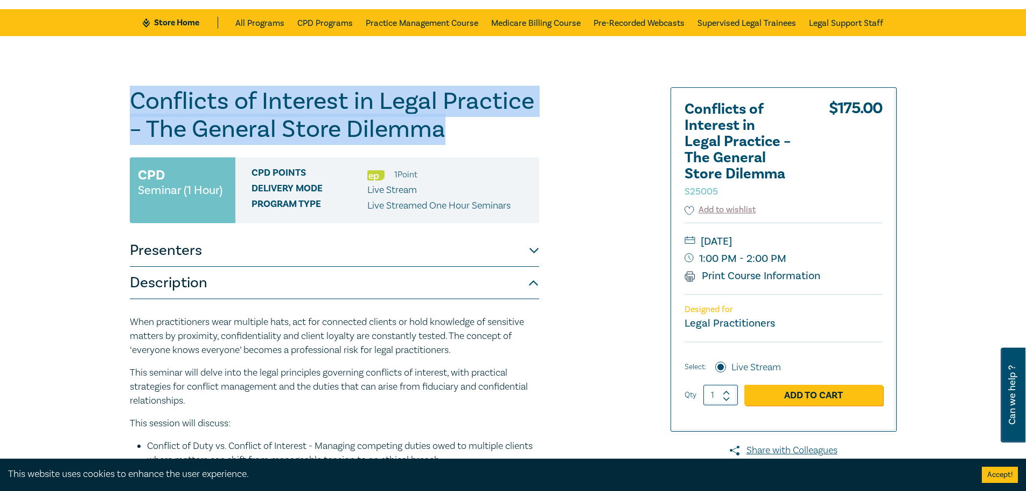
drag, startPoint x: 98, startPoint y: 158, endPoint x: 99, endPoint y: 152, distance: 6.0
click at [98, 154] on div "Conflicts of Interest in Legal Practice – The General Store Dilemma S25005 CPD …" at bounding box center [513, 357] width 1026 height 642
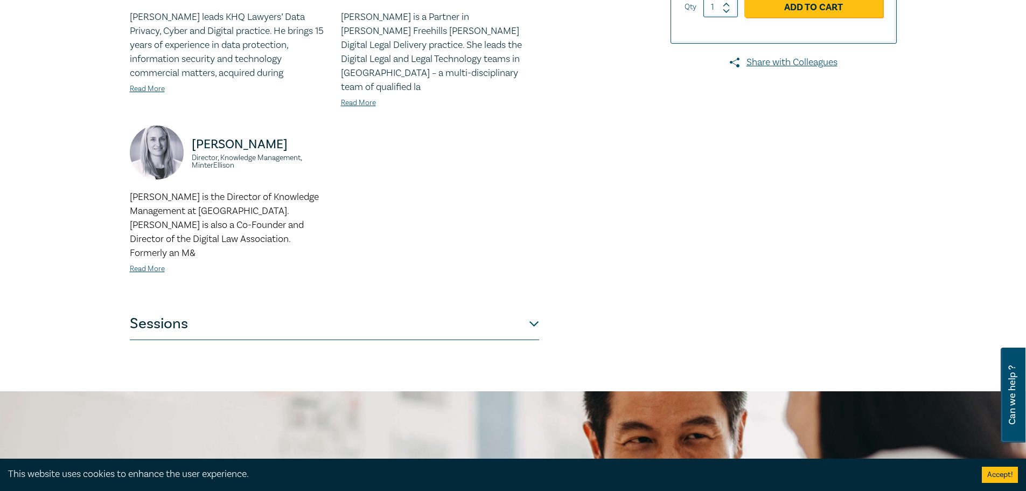
scroll to position [431, 0]
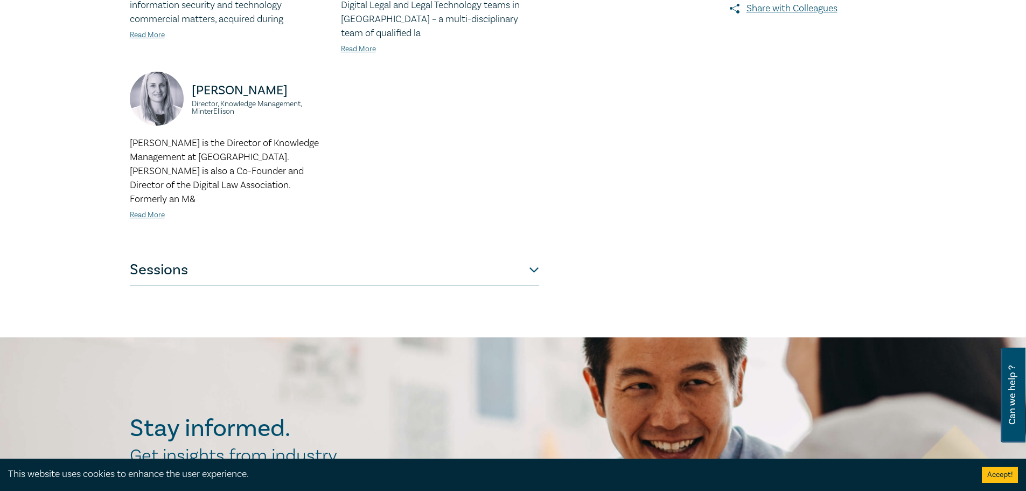
click at [435, 254] on button "Sessions" at bounding box center [334, 270] width 409 height 32
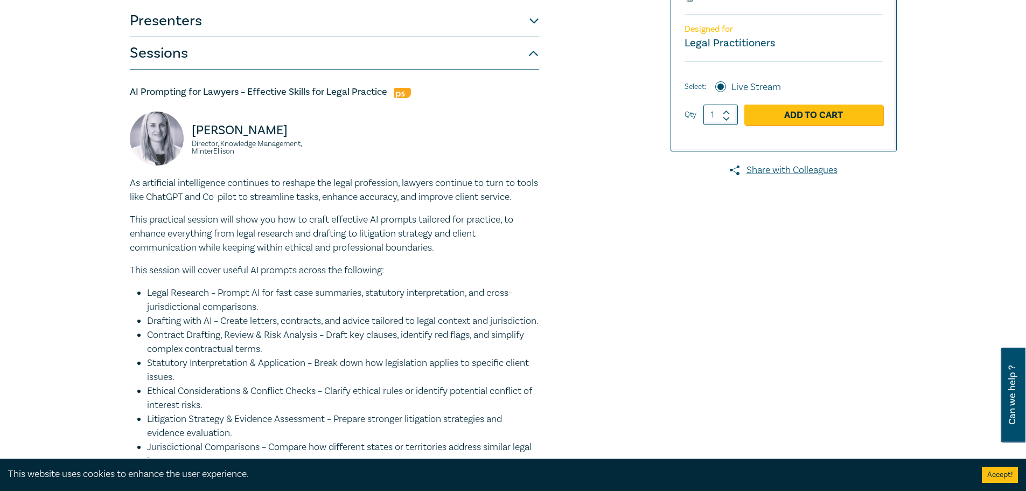
scroll to position [0, 0]
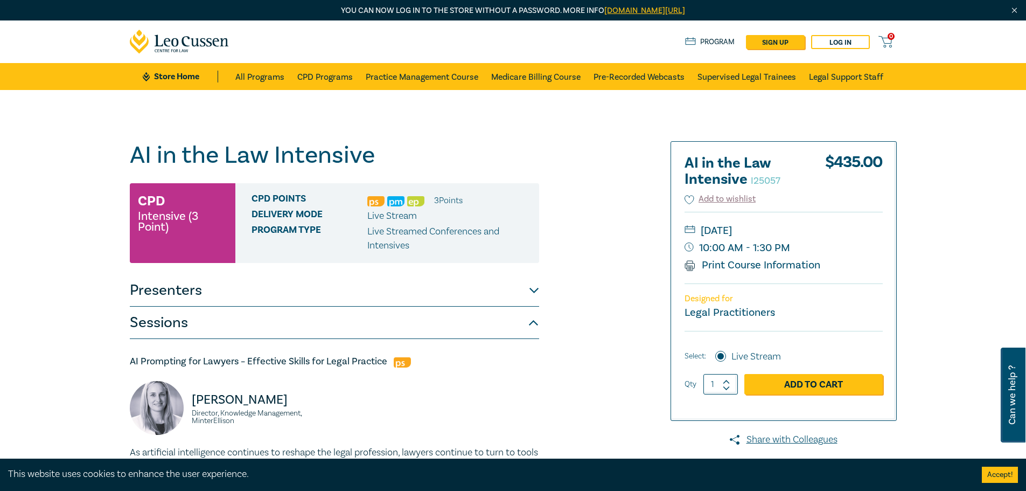
click at [392, 157] on h1 "AI in the Law Intensive I25057" at bounding box center [334, 155] width 409 height 28
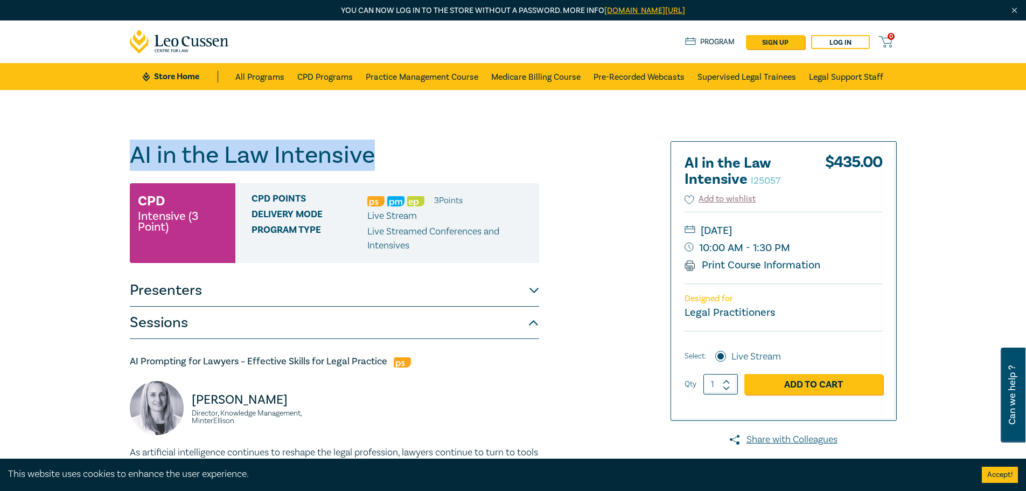
drag, startPoint x: 384, startPoint y: 155, endPoint x: 110, endPoint y: 151, distance: 273.7
copy h1 "AI in the Law Intensive"
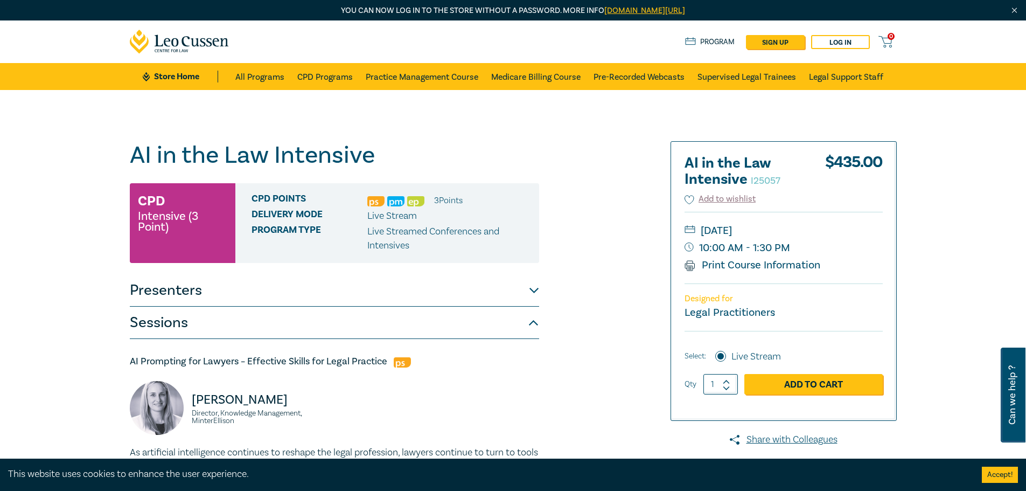
drag, startPoint x: 842, startPoint y: 227, endPoint x: 835, endPoint y: 232, distance: 9.3
click at [835, 232] on small "[DATE]" at bounding box center [784, 230] width 198 height 17
click at [833, 230] on small "[DATE]" at bounding box center [784, 230] width 198 height 17
copy small "[DATE]"
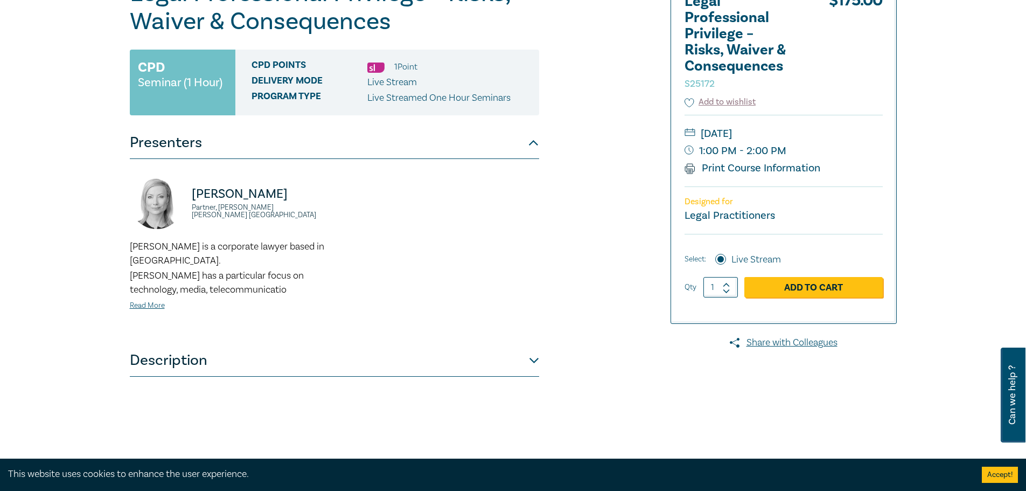
scroll to position [215, 0]
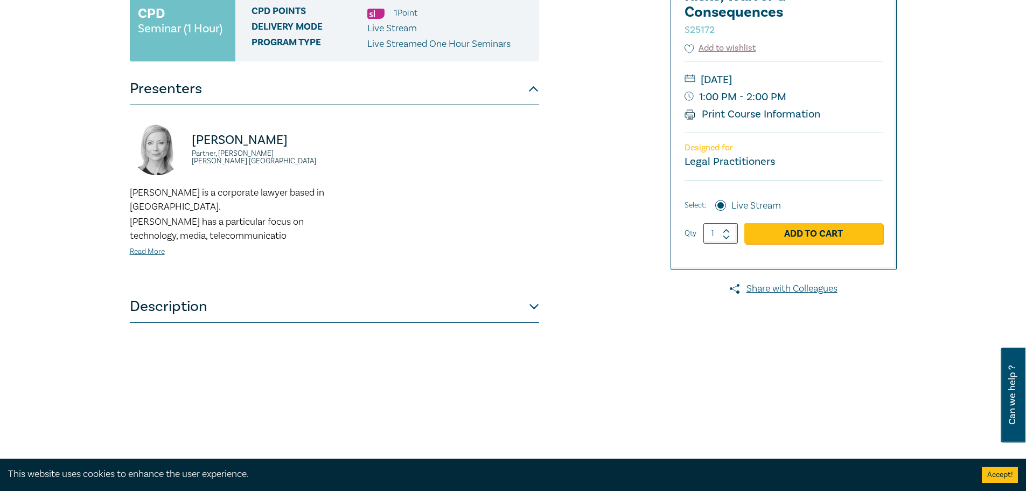
drag, startPoint x: 179, startPoint y: 288, endPoint x: 136, endPoint y: 295, distance: 44.3
click at [179, 290] on button "Description" at bounding box center [334, 306] width 409 height 32
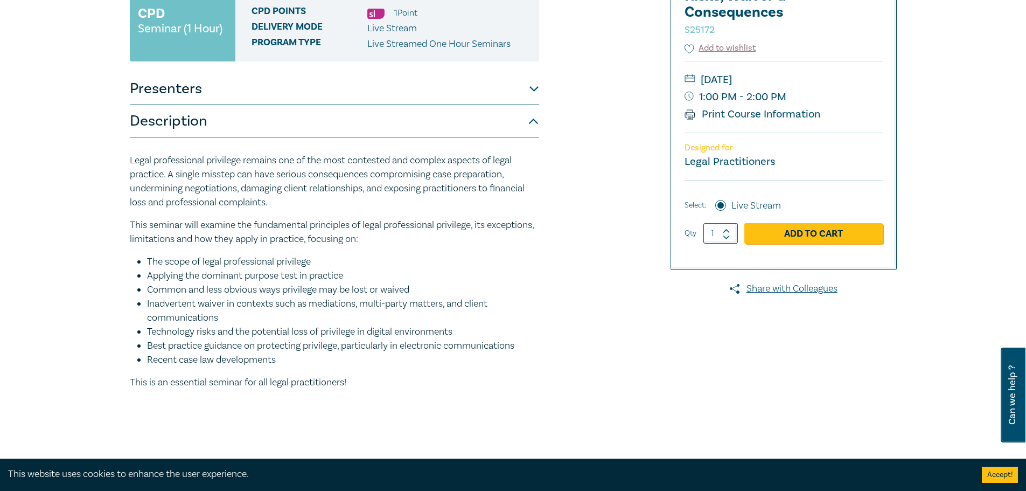
scroll to position [0, 0]
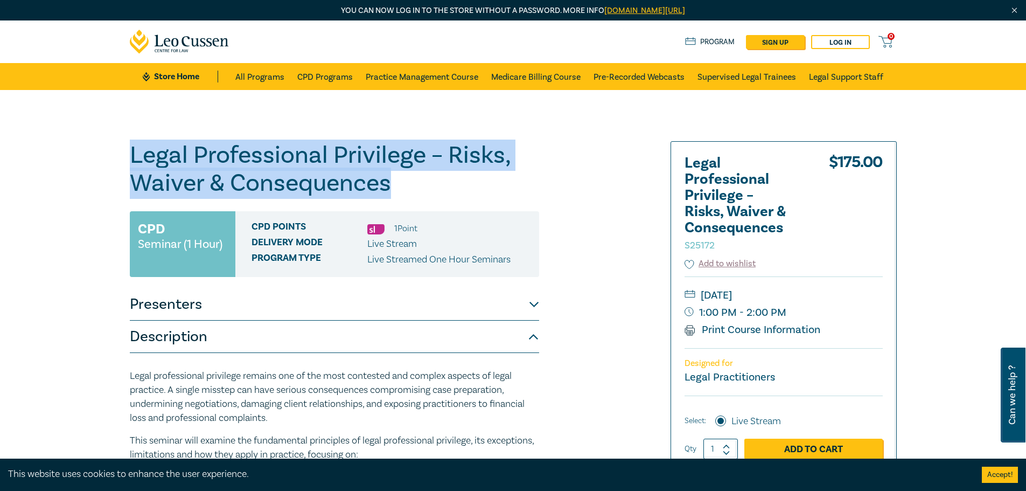
drag, startPoint x: 127, startPoint y: 150, endPoint x: 413, endPoint y: 182, distance: 287.8
click at [413, 182] on div "Legal Professional Privilege – Risks, Waiver & Consequences S25172 CPD Seminar …" at bounding box center [383, 410] width 520 height 539
copy h1 "Legal Professional Privilege – Risks, Waiver & Consequences"
drag, startPoint x: 704, startPoint y: 295, endPoint x: 847, endPoint y: 294, distance: 143.8
click at [847, 294] on small "[DATE]" at bounding box center [784, 295] width 198 height 17
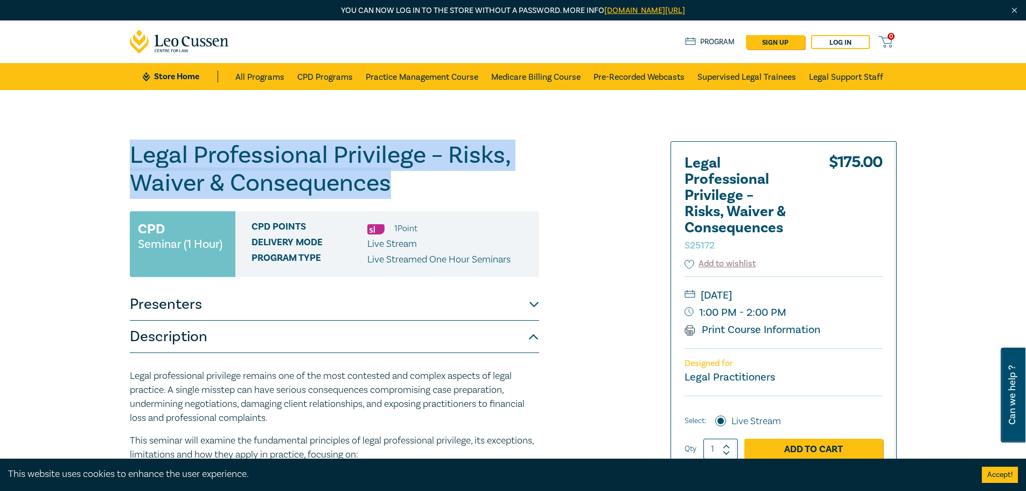
copy small "[DATE]"
